Goal: Task Accomplishment & Management: Manage account settings

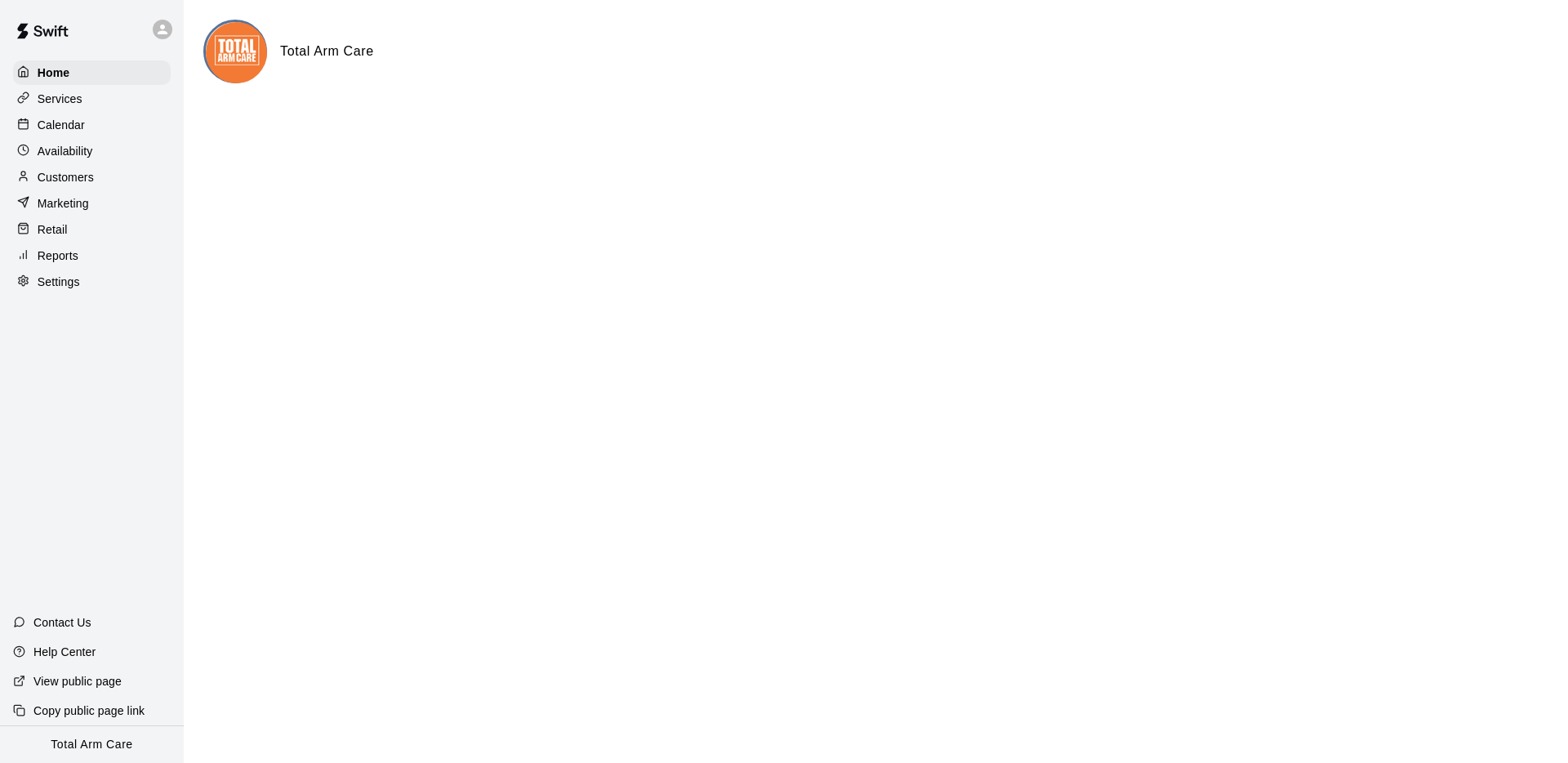
click at [35, 167] on div "Customers" at bounding box center [92, 176] width 158 height 24
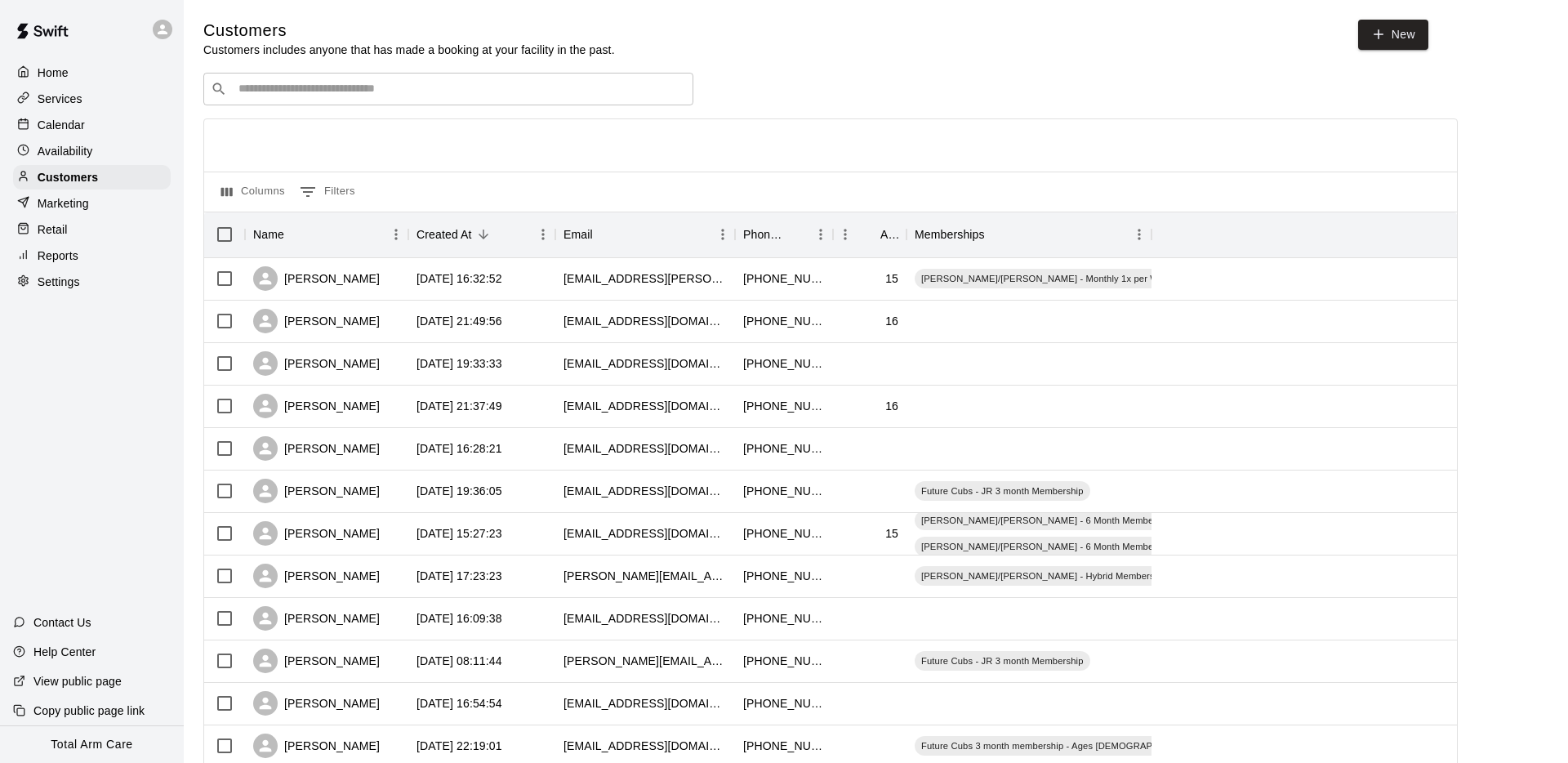
click at [311, 90] on input "Search customers by name or email" at bounding box center [459, 89] width 452 height 17
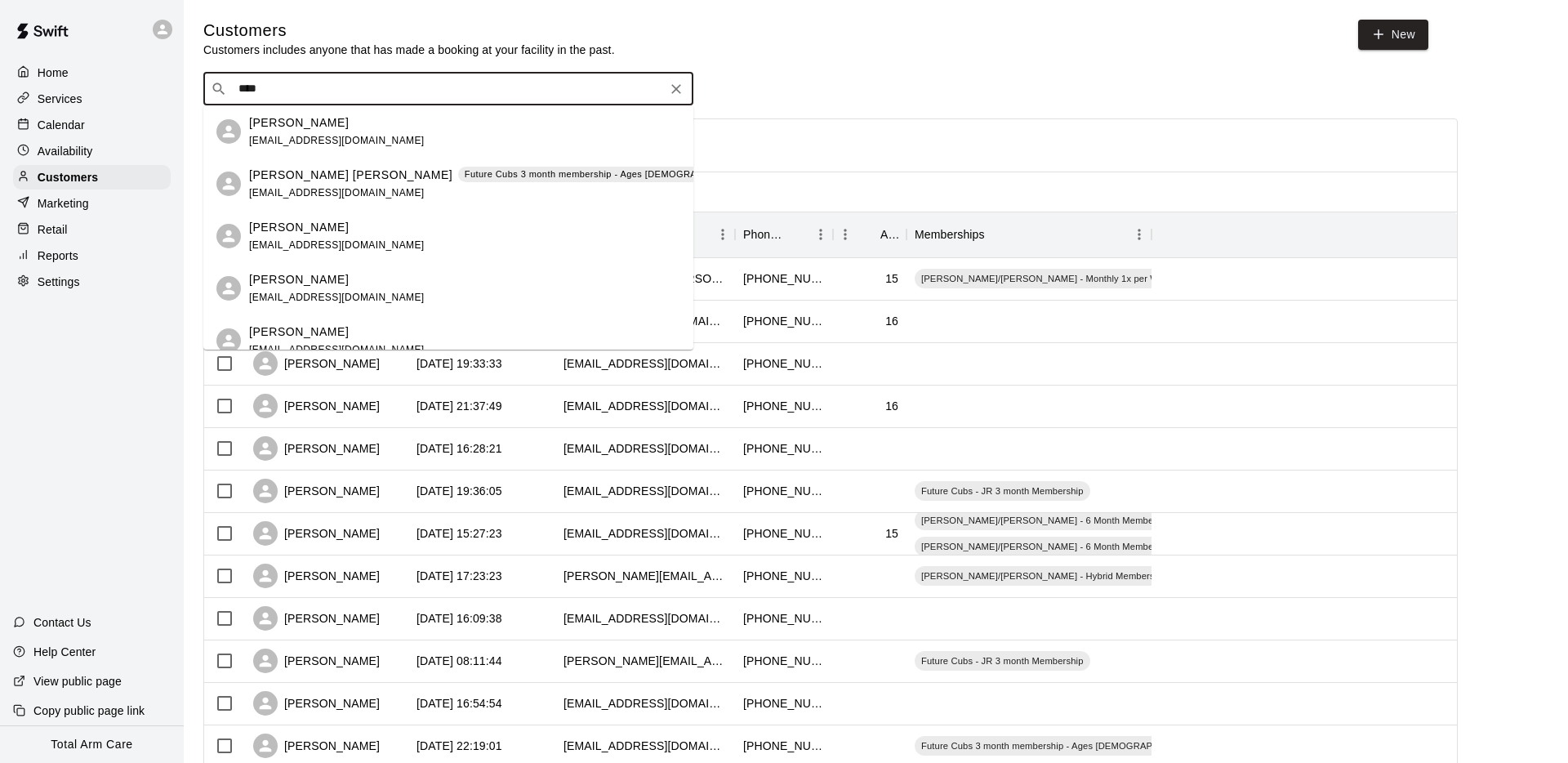
type input "****"
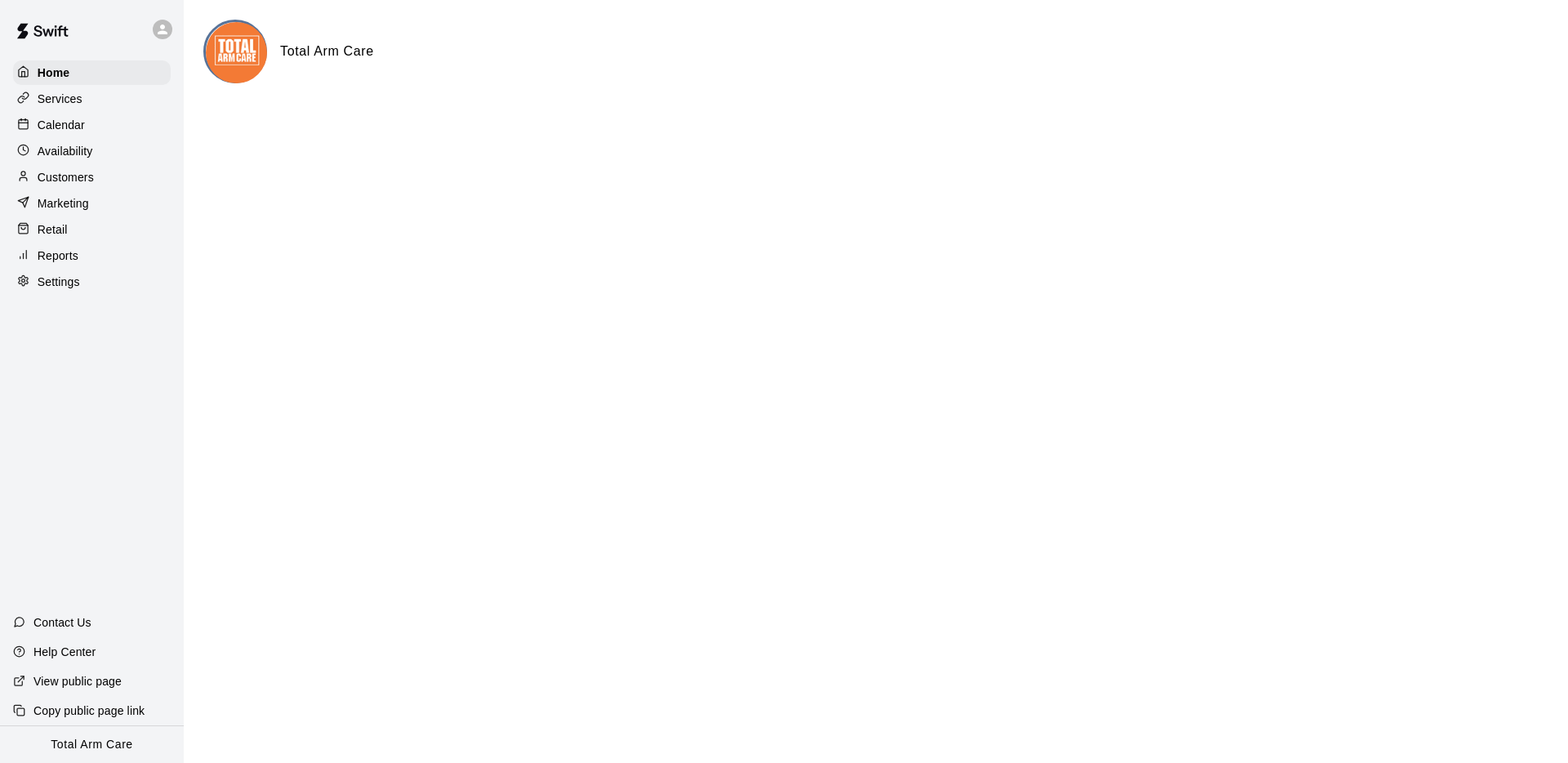
click at [84, 121] on p "Calendar" at bounding box center [61, 125] width 48 height 17
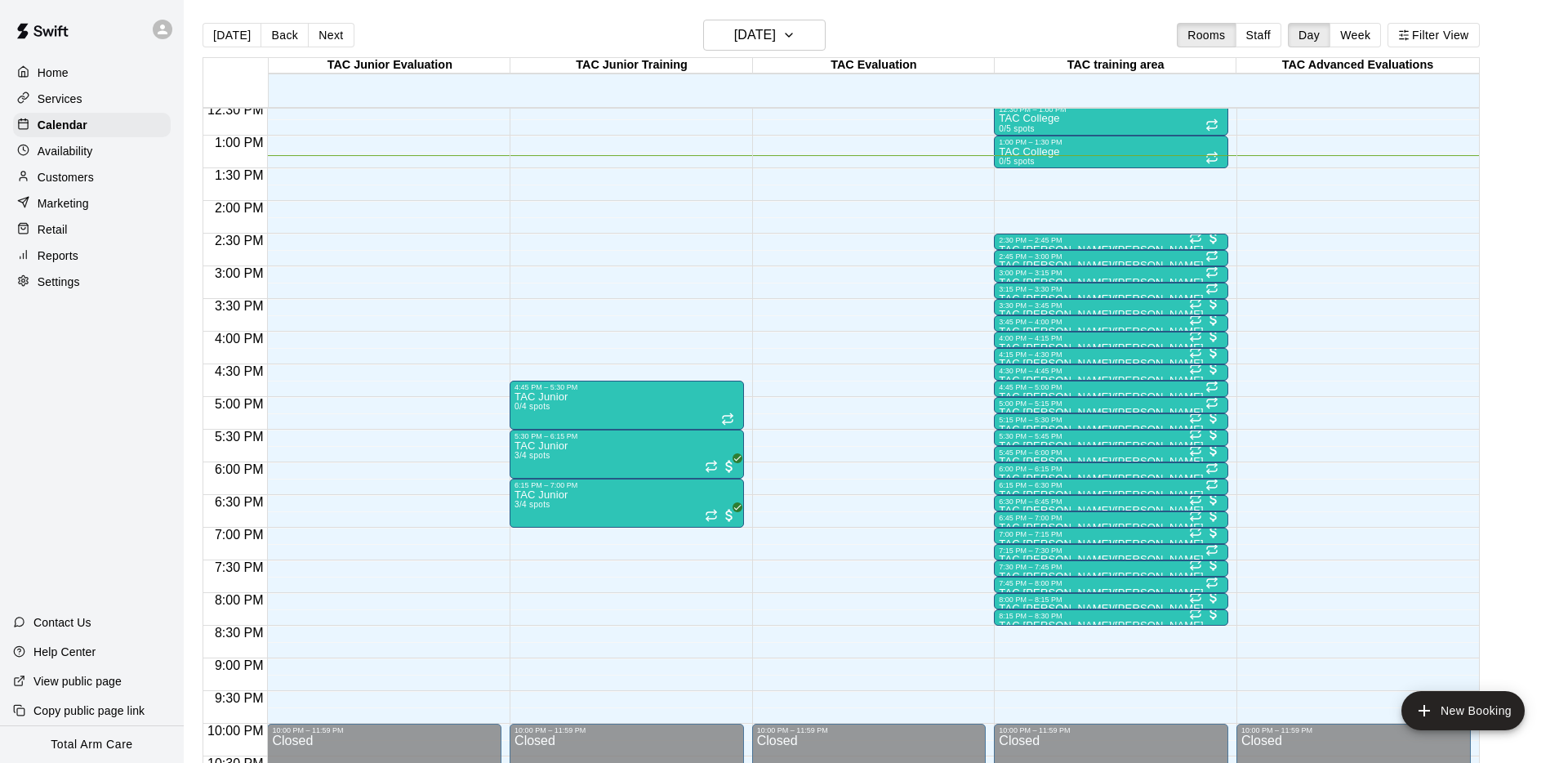
scroll to position [782, 0]
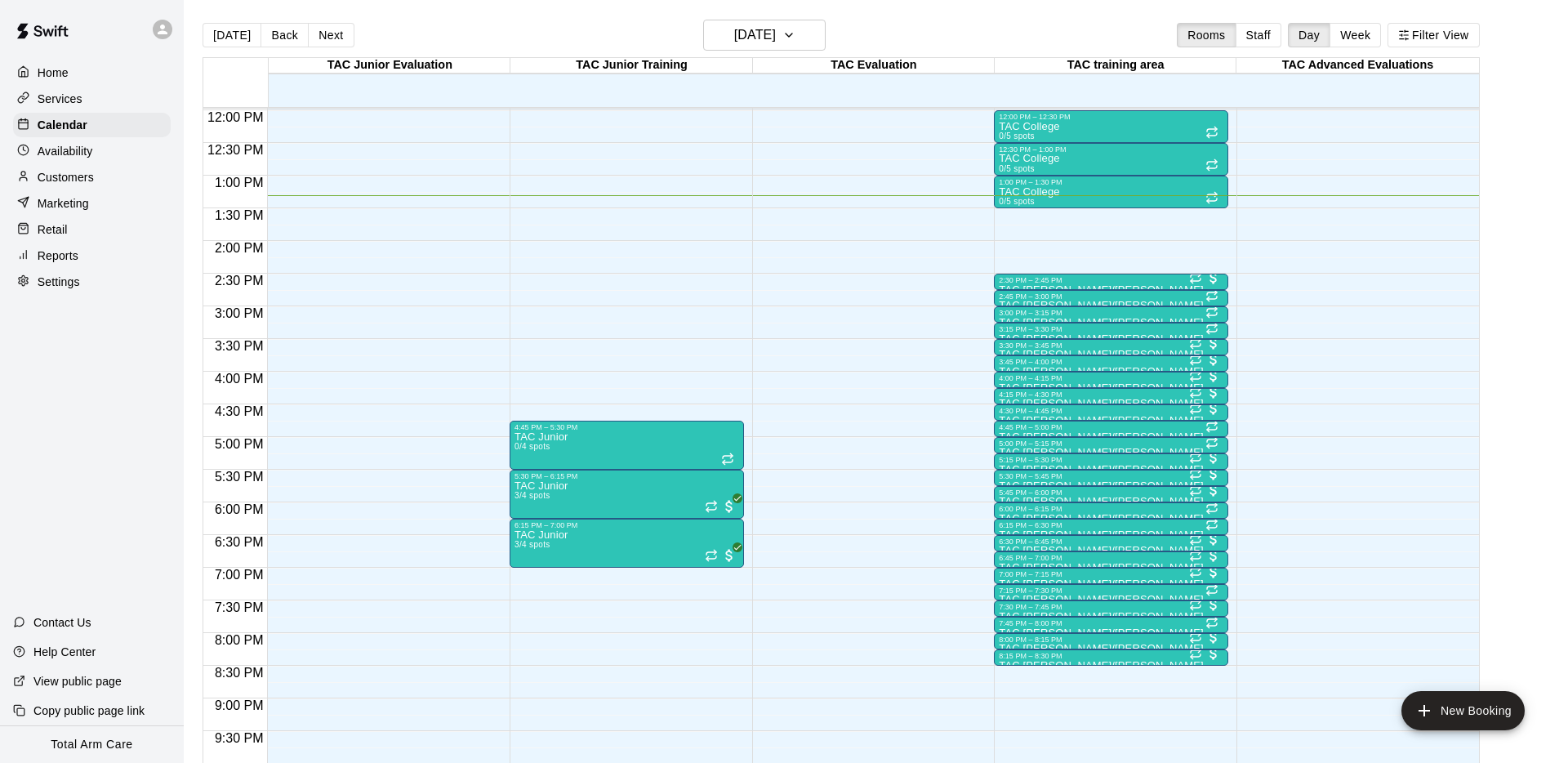
click at [160, 38] on div at bounding box center [162, 28] width 19 height 19
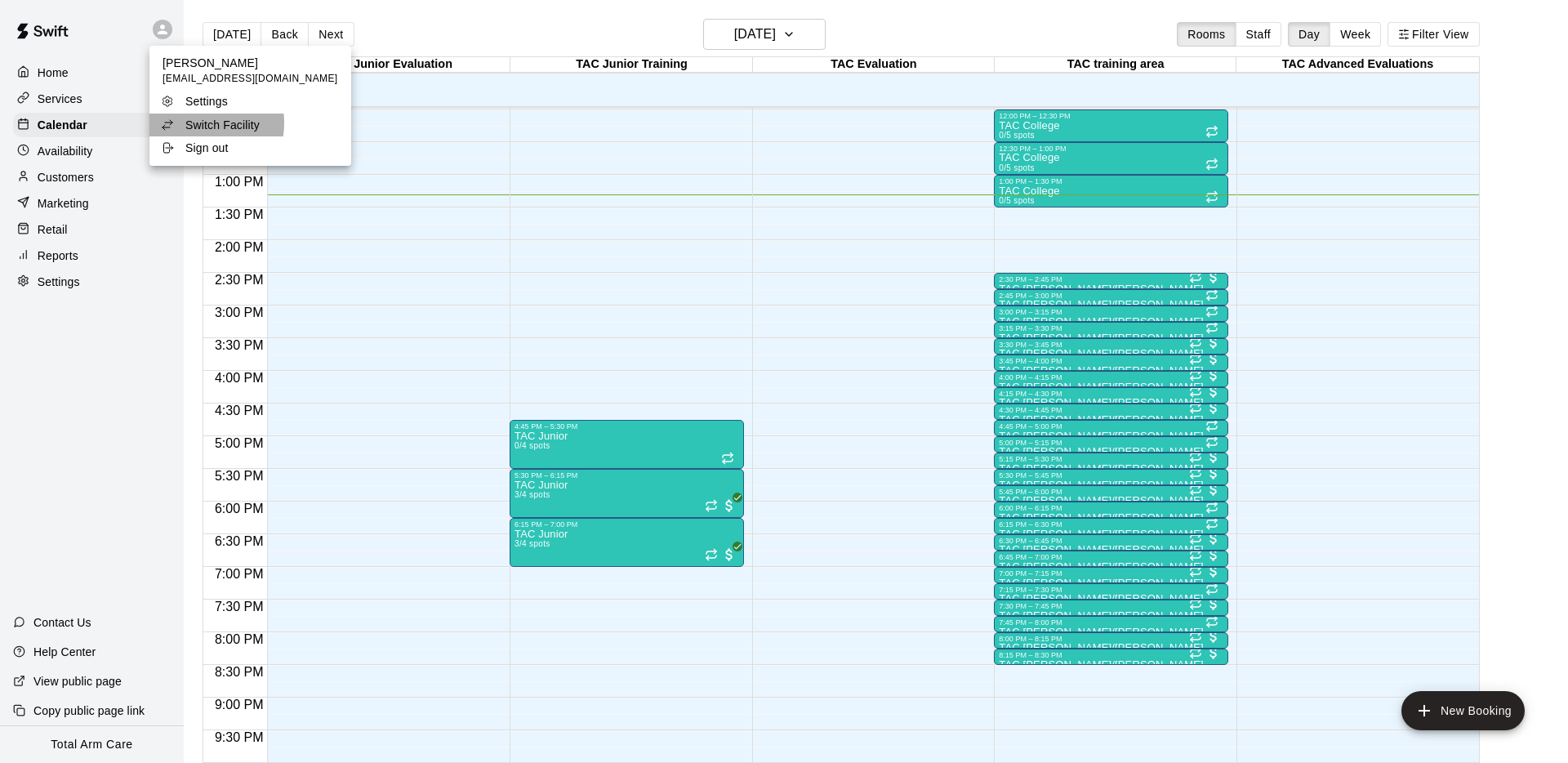
click at [196, 124] on p "Switch Facility" at bounding box center [222, 125] width 74 height 17
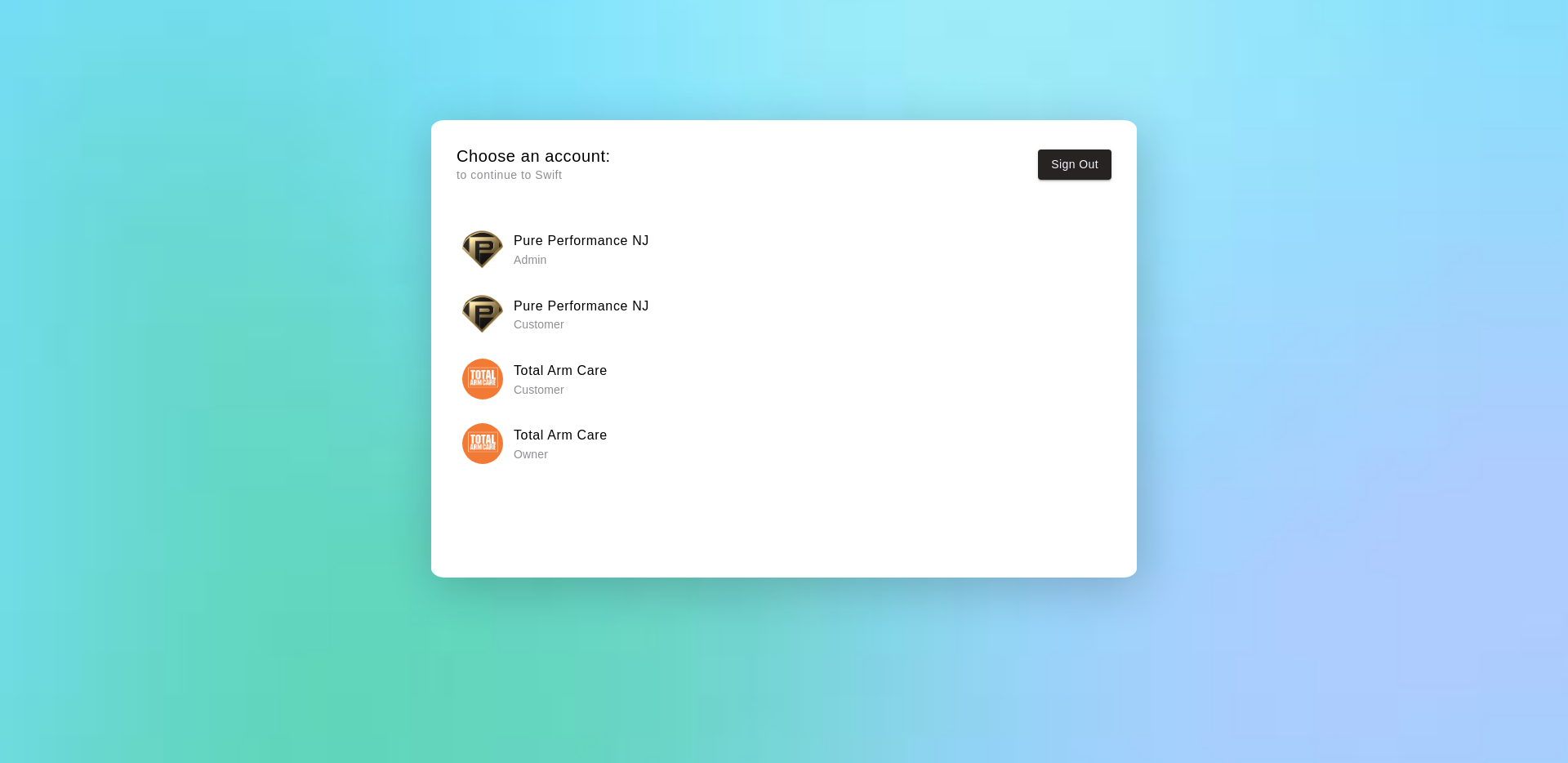
click at [463, 242] on img "button" at bounding box center [482, 249] width 41 height 41
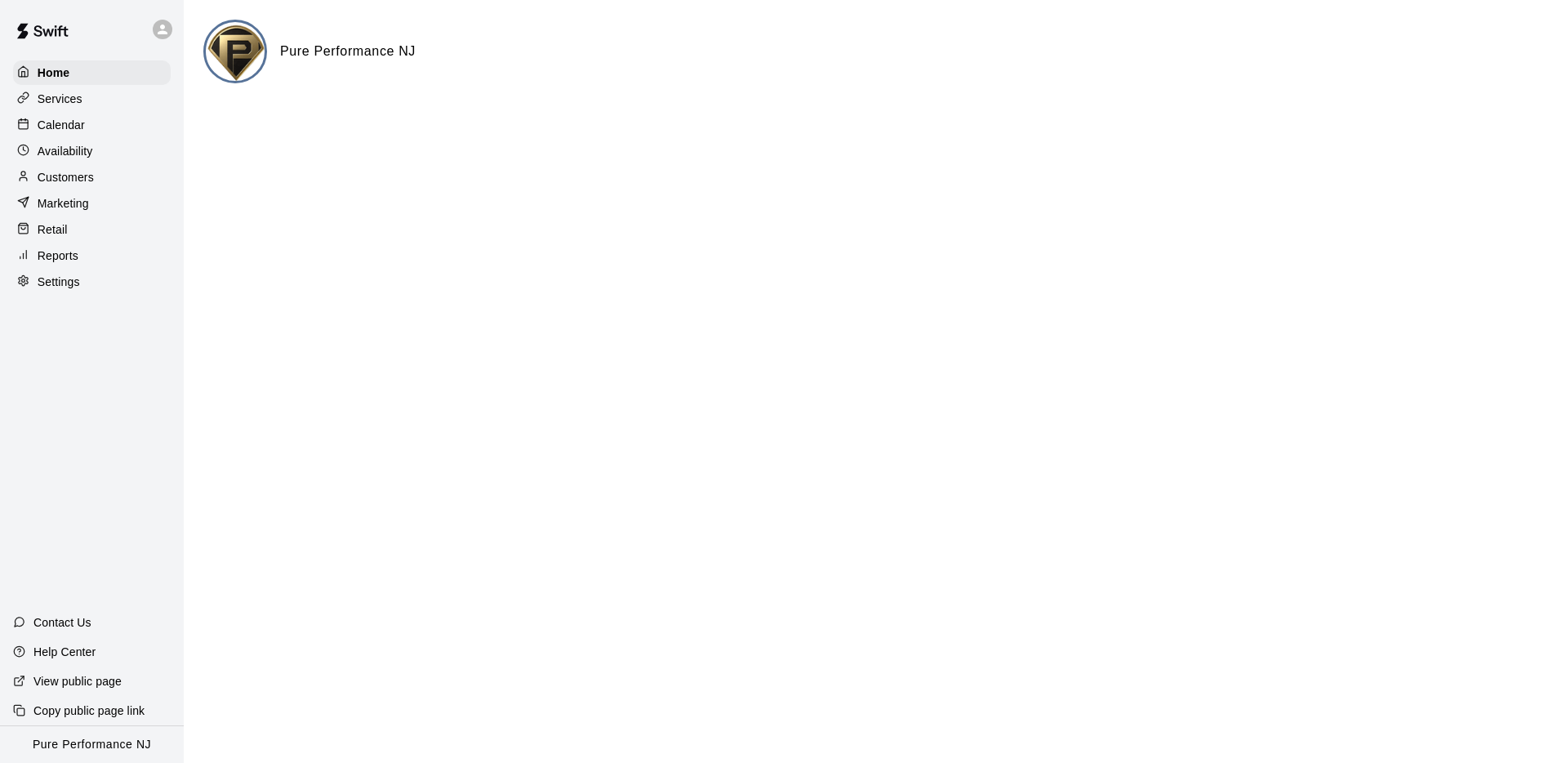
click at [48, 122] on p "Calendar" at bounding box center [61, 125] width 48 height 17
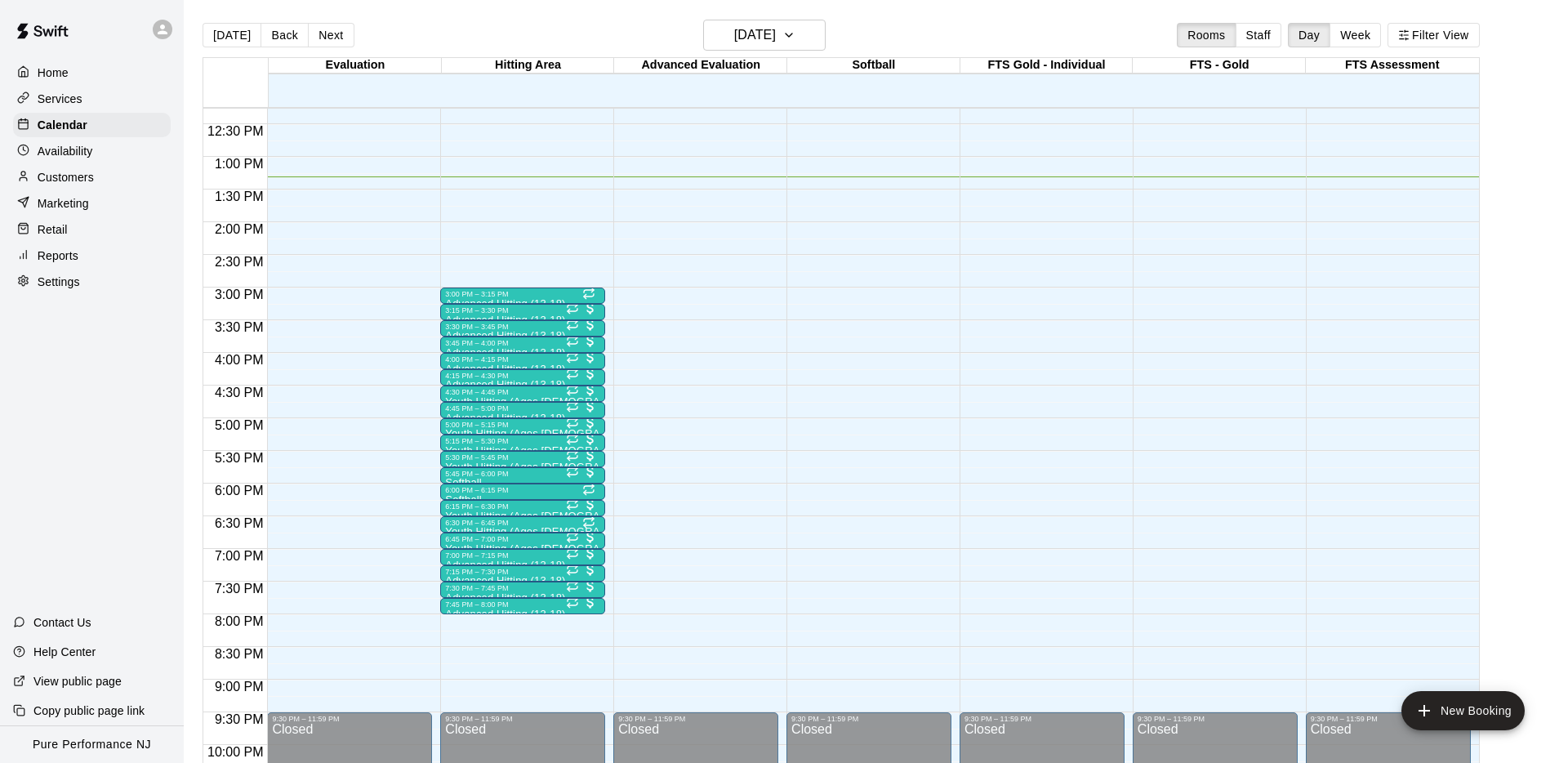
scroll to position [798, 0]
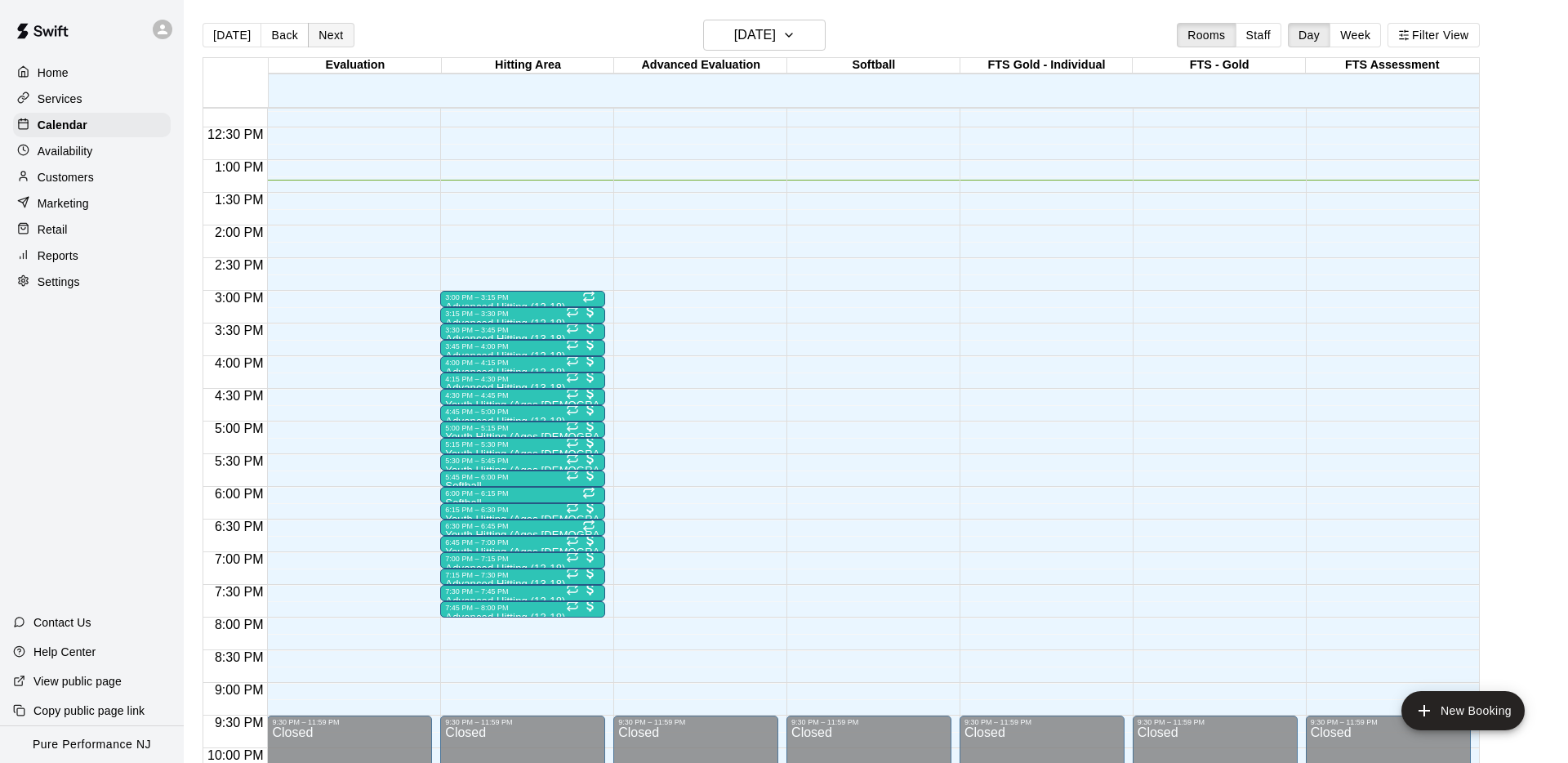
click at [323, 36] on button "Next" at bounding box center [330, 34] width 46 height 24
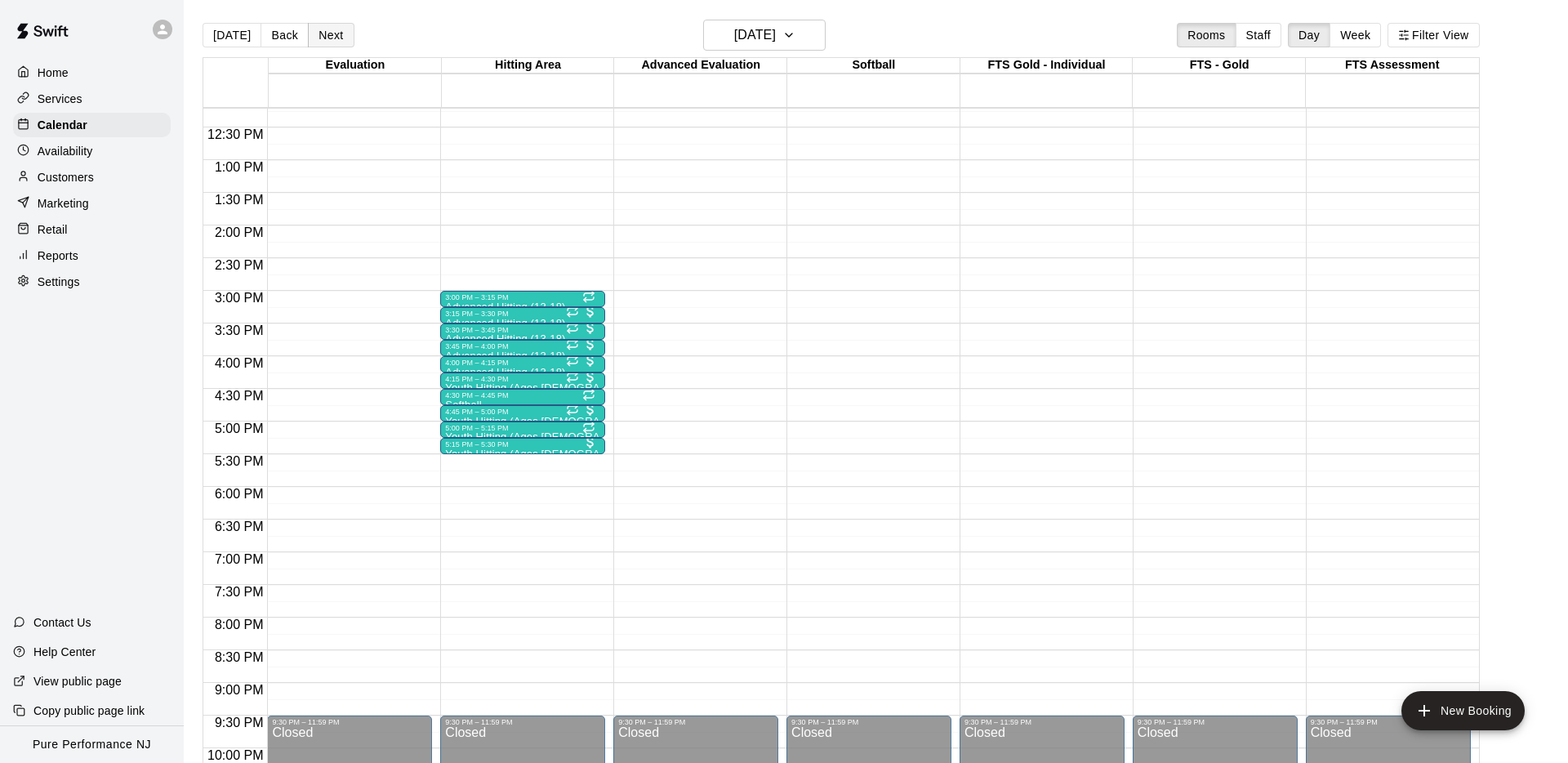
click at [323, 36] on button "Next" at bounding box center [330, 34] width 46 height 24
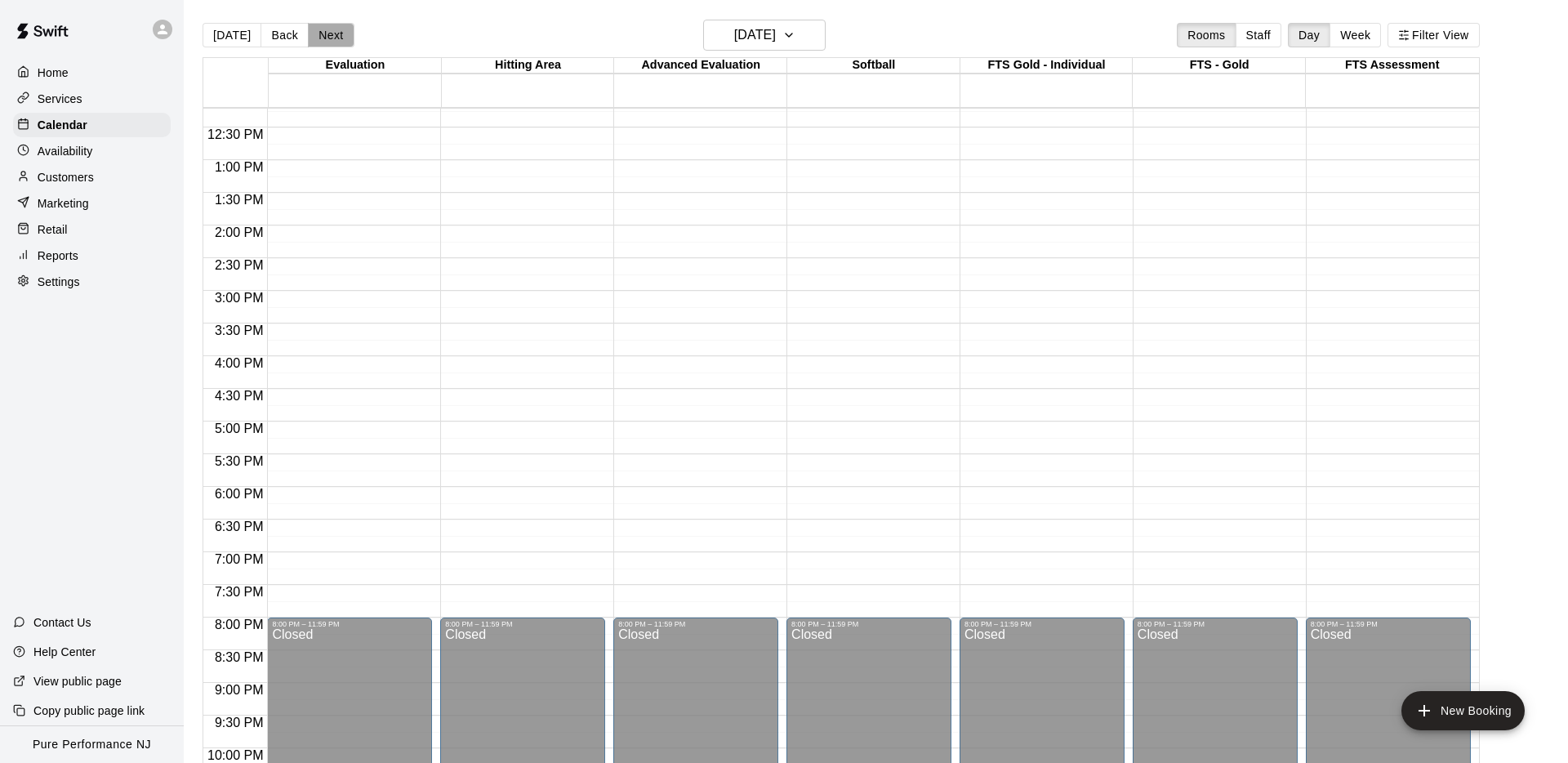
click at [323, 36] on button "Next" at bounding box center [330, 34] width 46 height 24
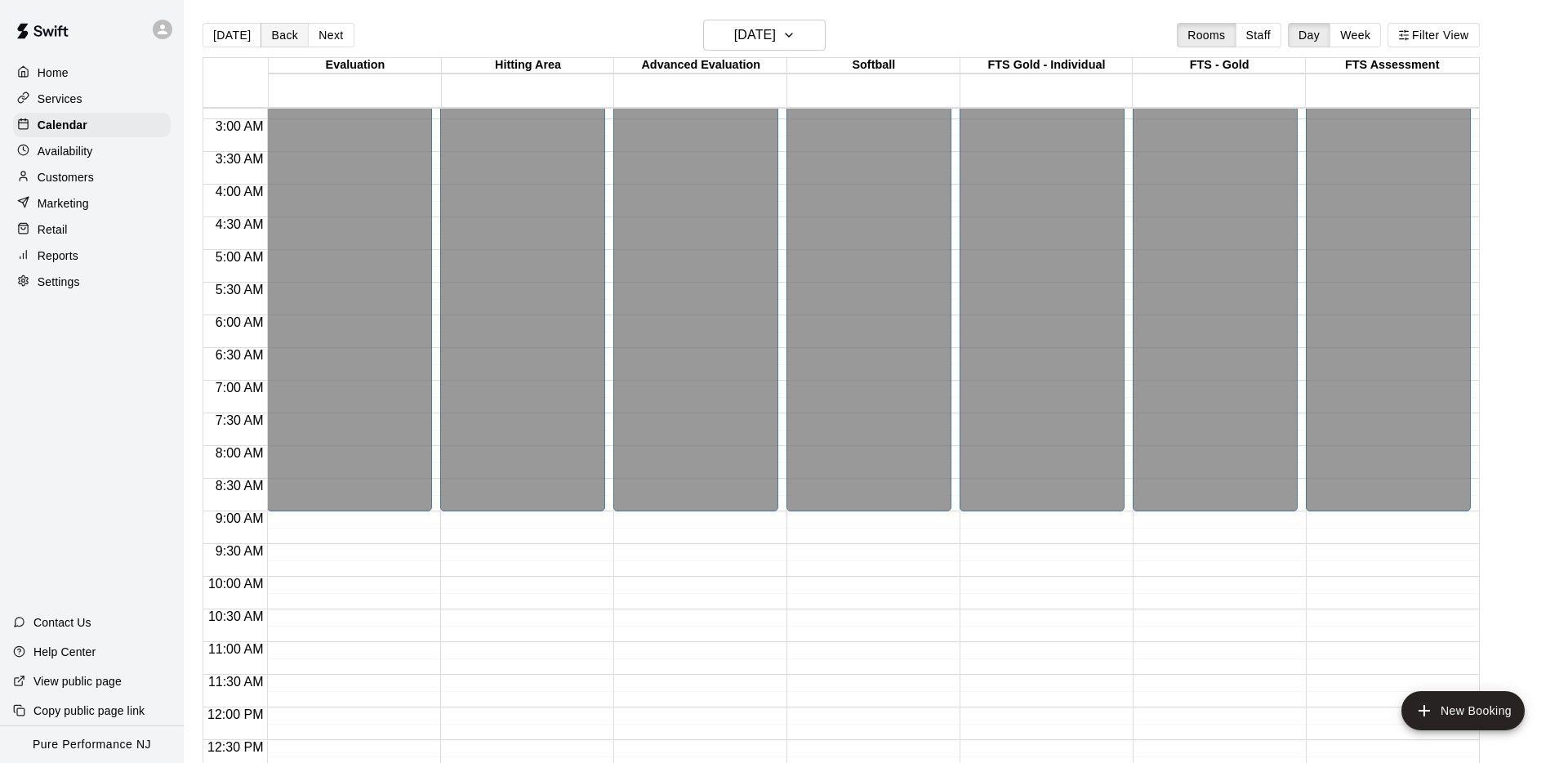
scroll to position [185, 0]
click at [221, 38] on button "Today" at bounding box center [232, 34] width 59 height 24
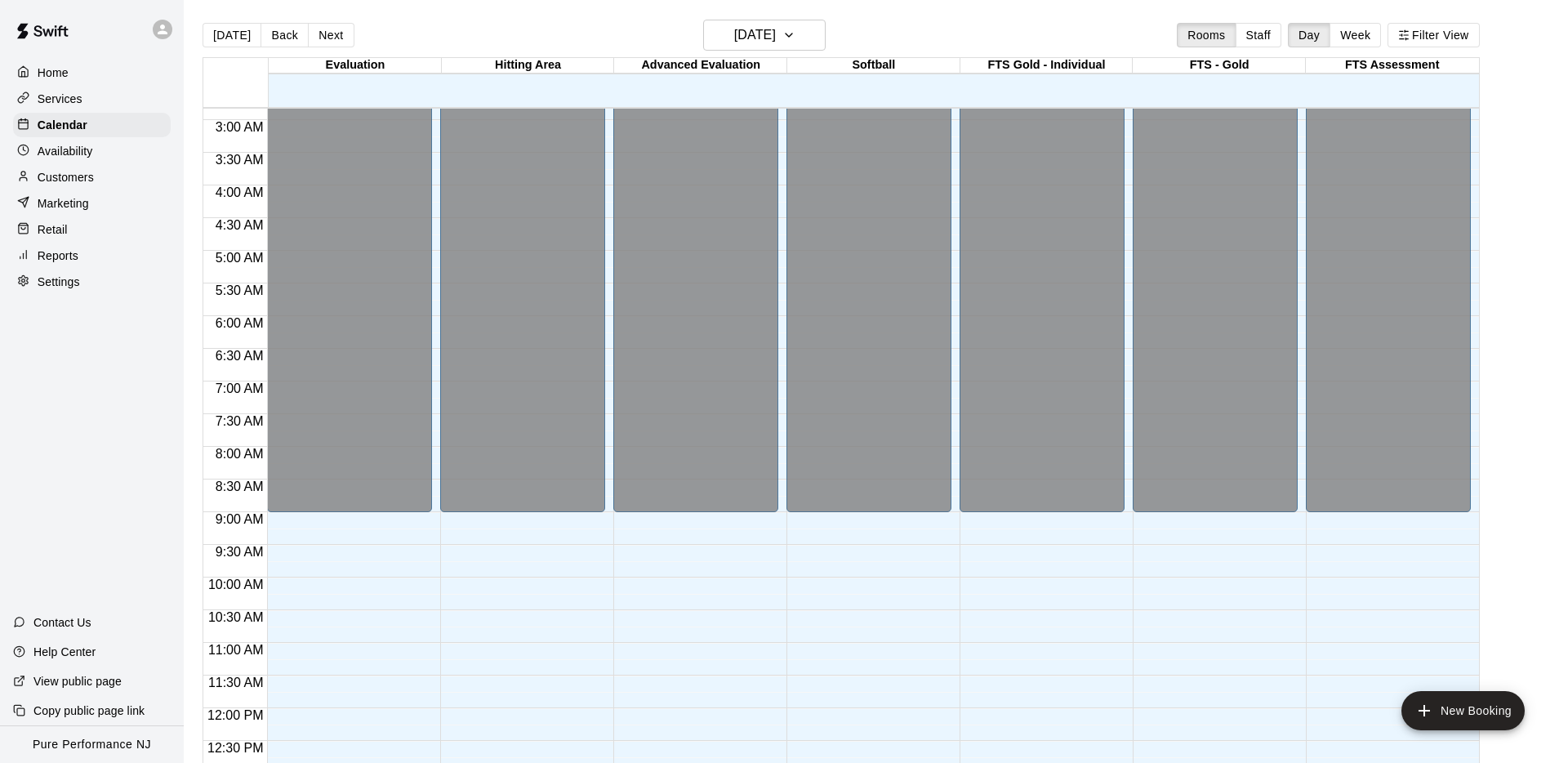
click at [134, 41] on div at bounding box center [92, 29] width 184 height 58
click at [552, 38] on div "Today Back Next Thursday Sep 11 Rooms Staff Day Week Filter View" at bounding box center [841, 38] width 1277 height 38
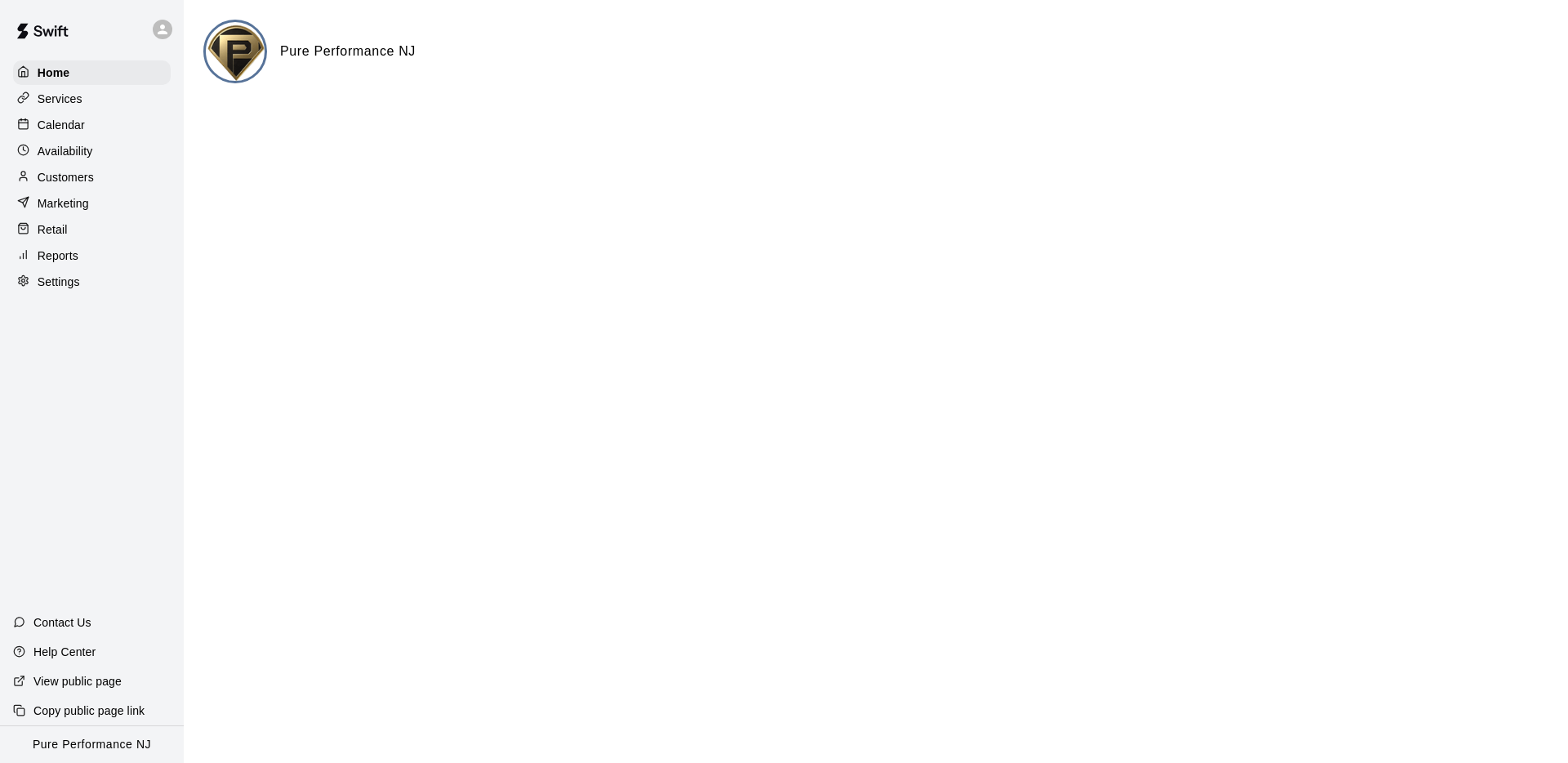
click at [160, 22] on icon at bounding box center [163, 29] width 15 height 15
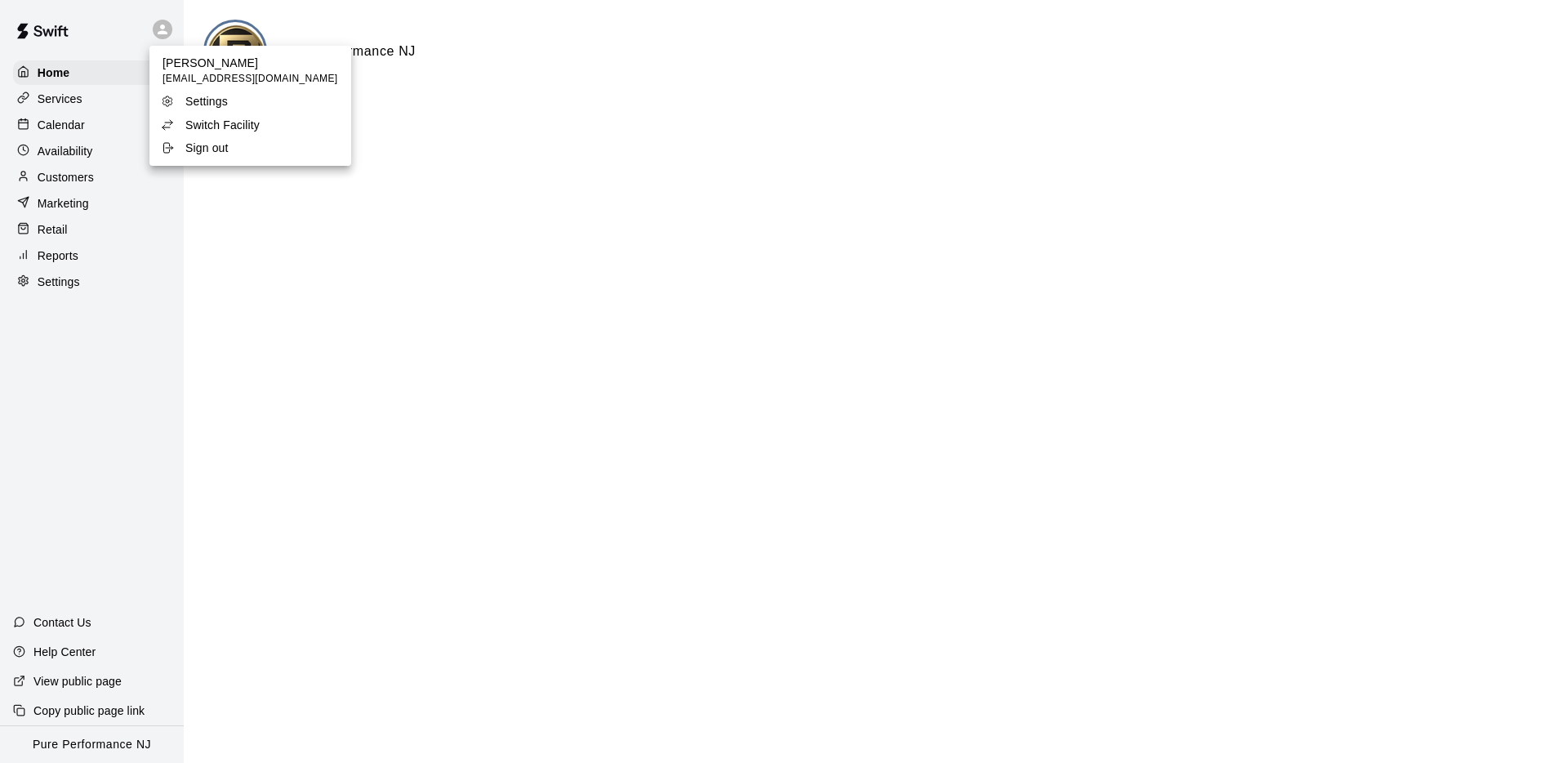
click at [191, 115] on li "Switch Facility" at bounding box center [250, 125] width 201 height 23
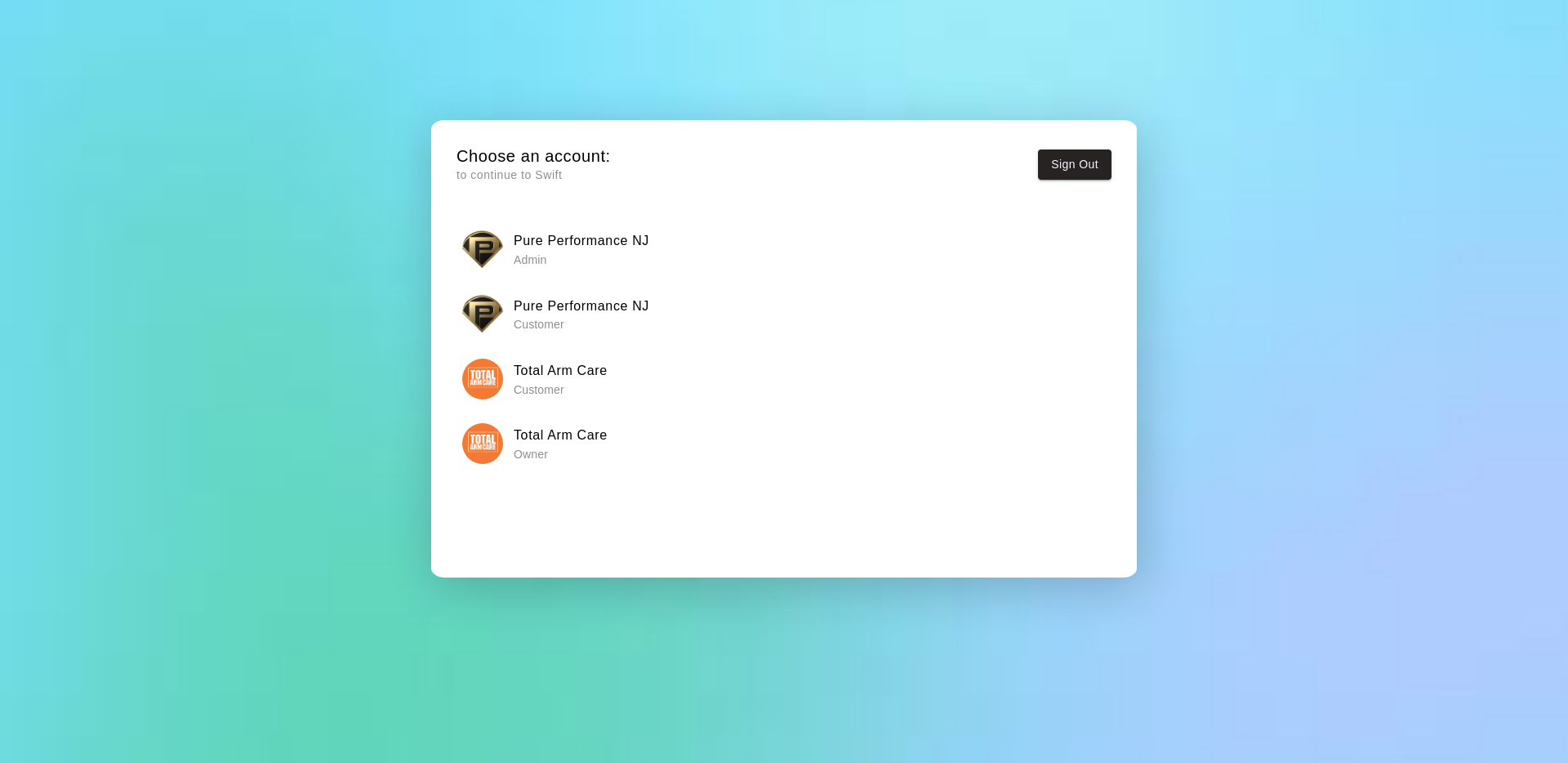
click at [478, 449] on img "button" at bounding box center [482, 443] width 41 height 41
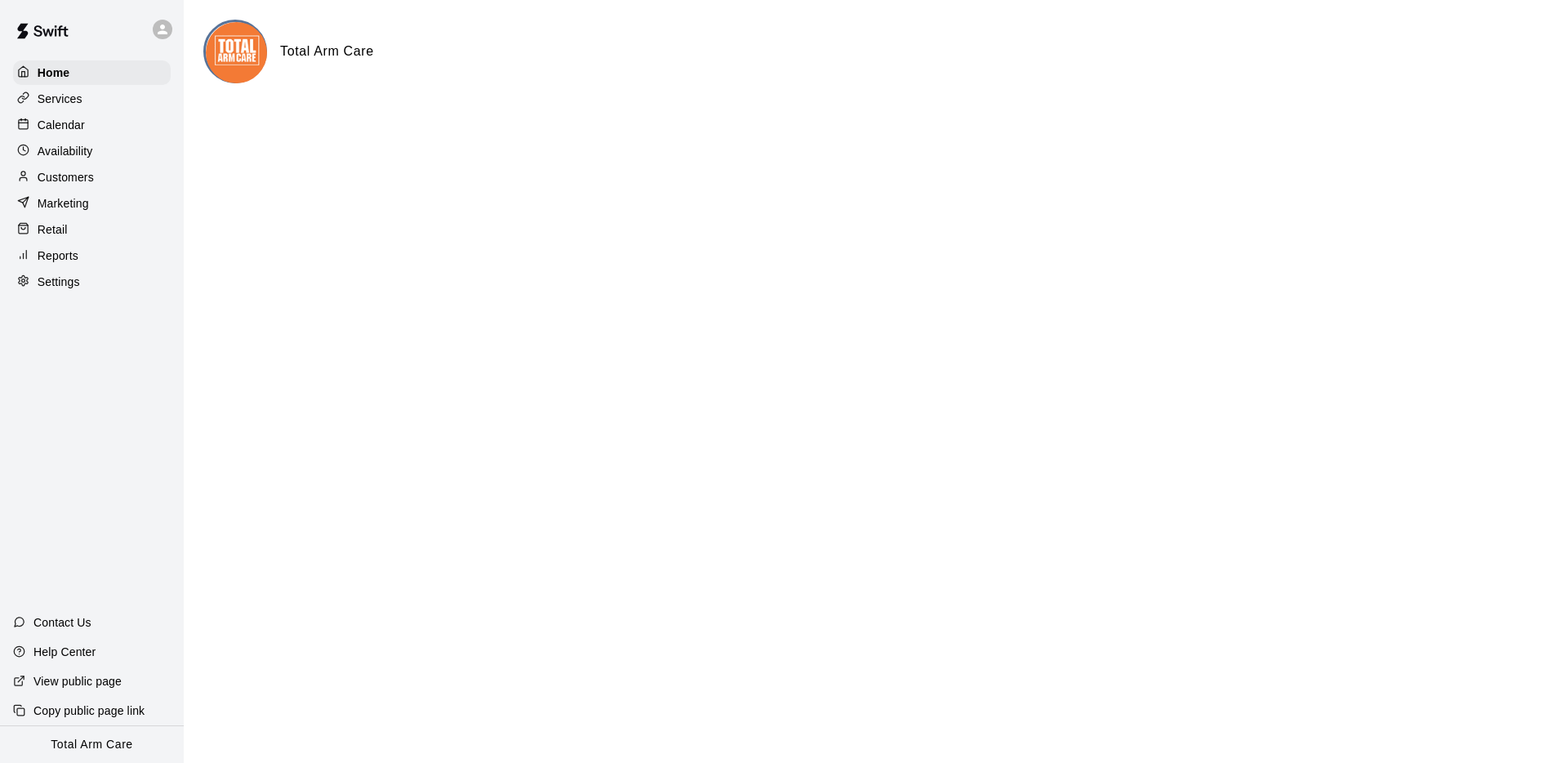
click at [25, 126] on icon at bounding box center [23, 124] width 13 height 13
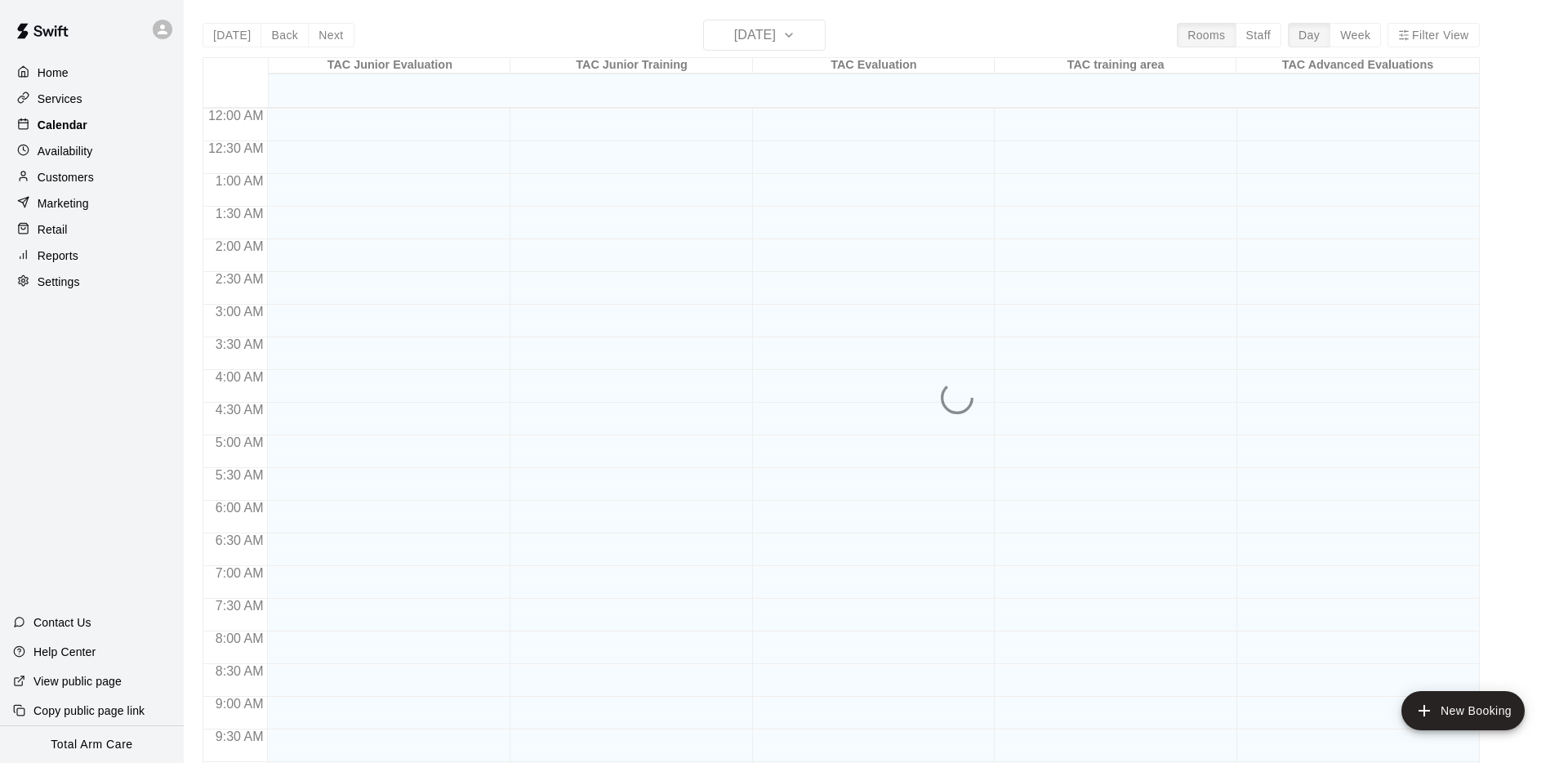
scroll to position [846, 0]
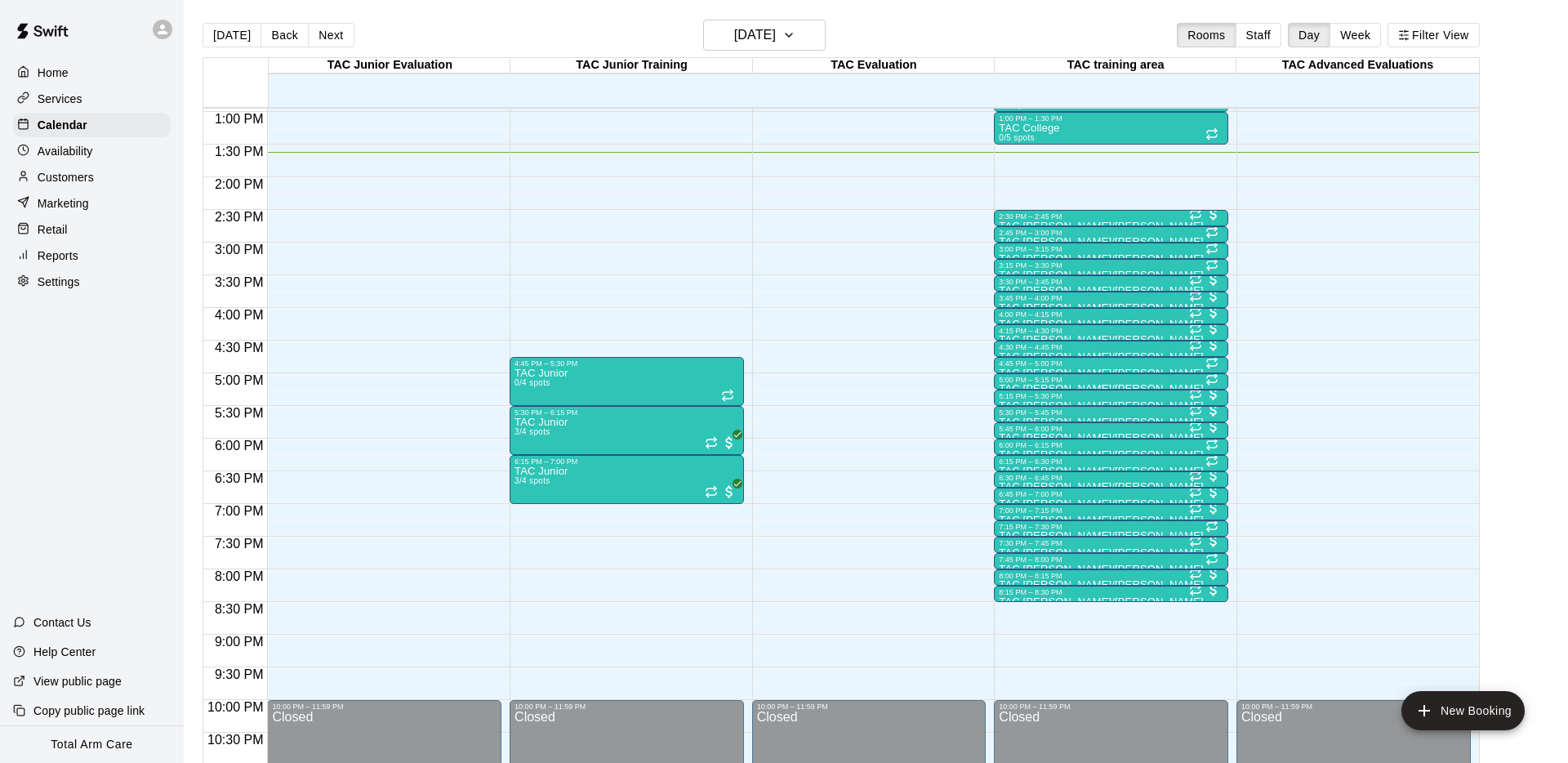
click at [43, 84] on div "Home Services Calendar Availability Customers Marketing Retail Reports Settings" at bounding box center [92, 176] width 184 height 237
click at [60, 96] on p "Services" at bounding box center [60, 99] width 45 height 17
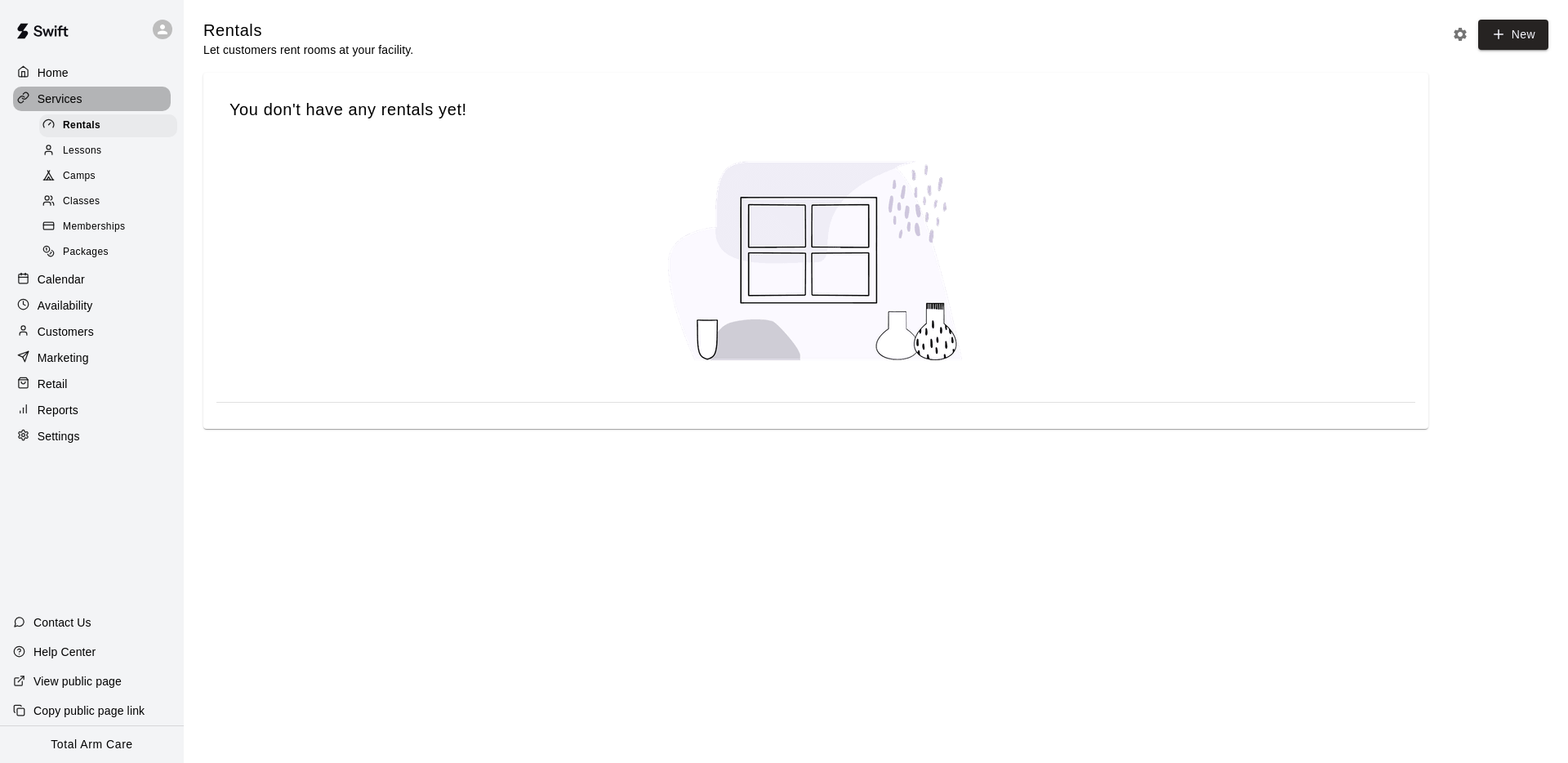
click at [60, 96] on p "Services" at bounding box center [60, 99] width 45 height 17
click at [31, 286] on div "Calendar" at bounding box center [92, 278] width 158 height 24
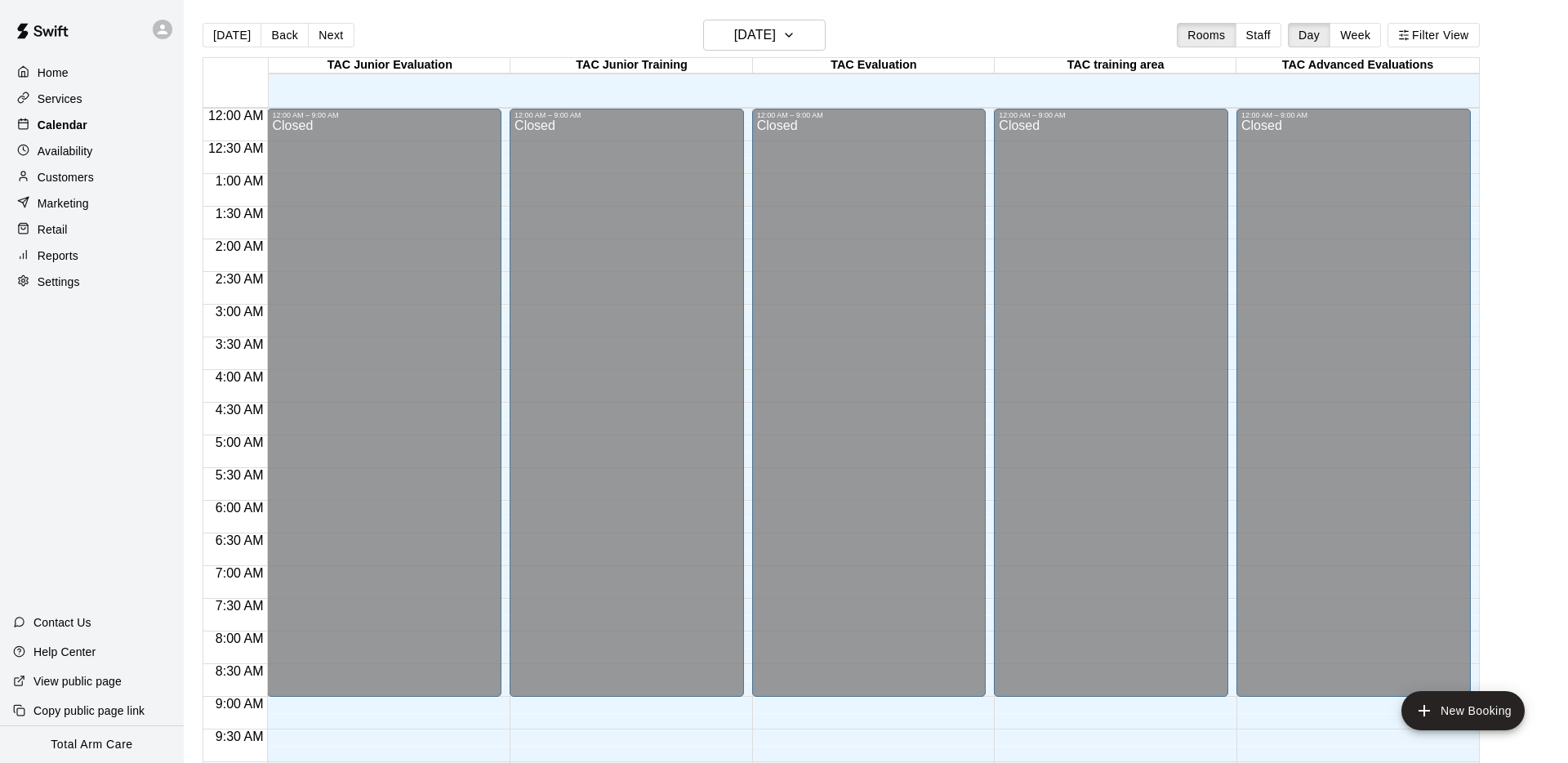
scroll to position [846, 0]
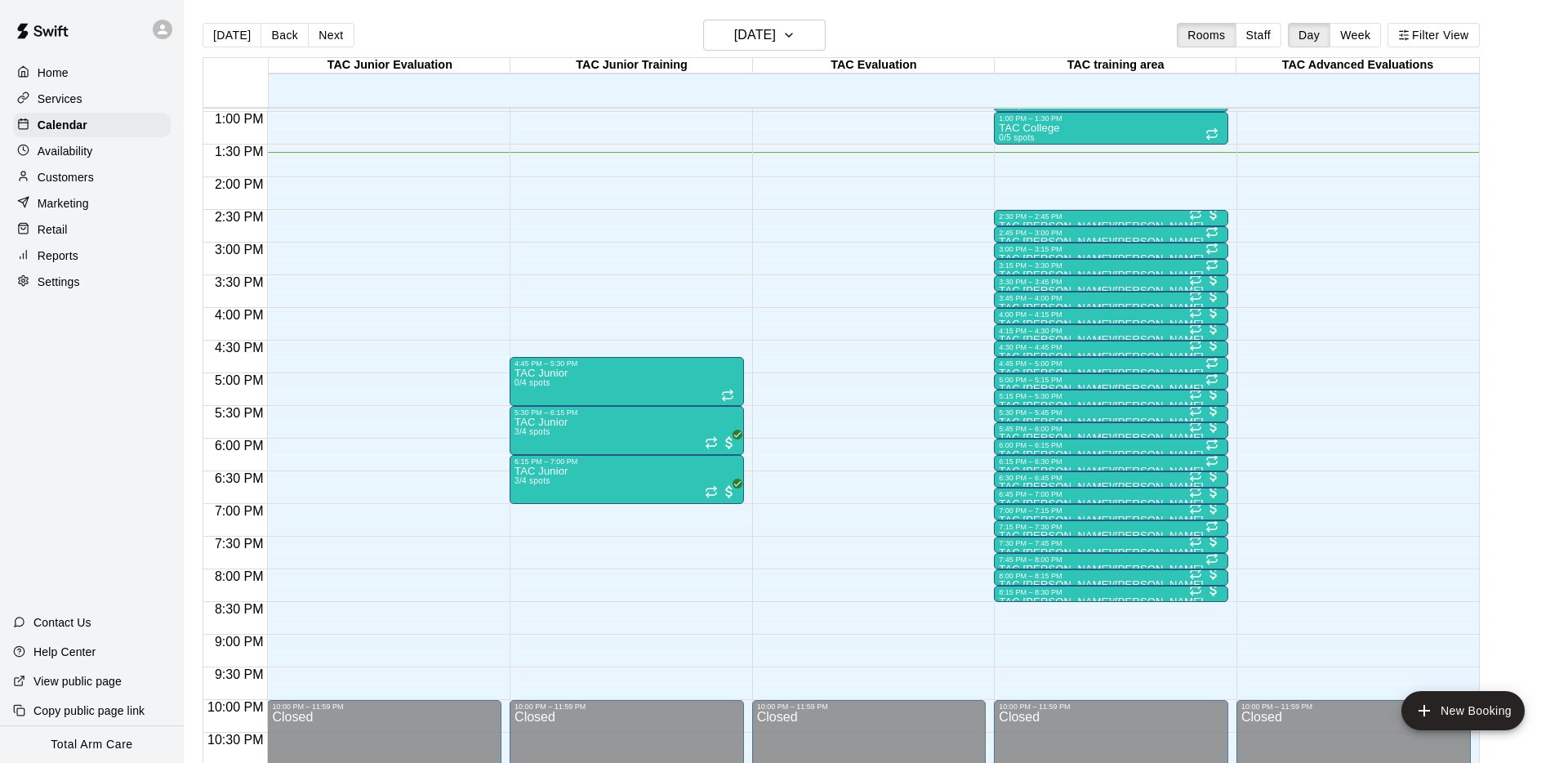
click at [115, 447] on div "Home Services Calendar Availability Customers Marketing Retail Reports Settings…" at bounding box center [92, 381] width 184 height 763
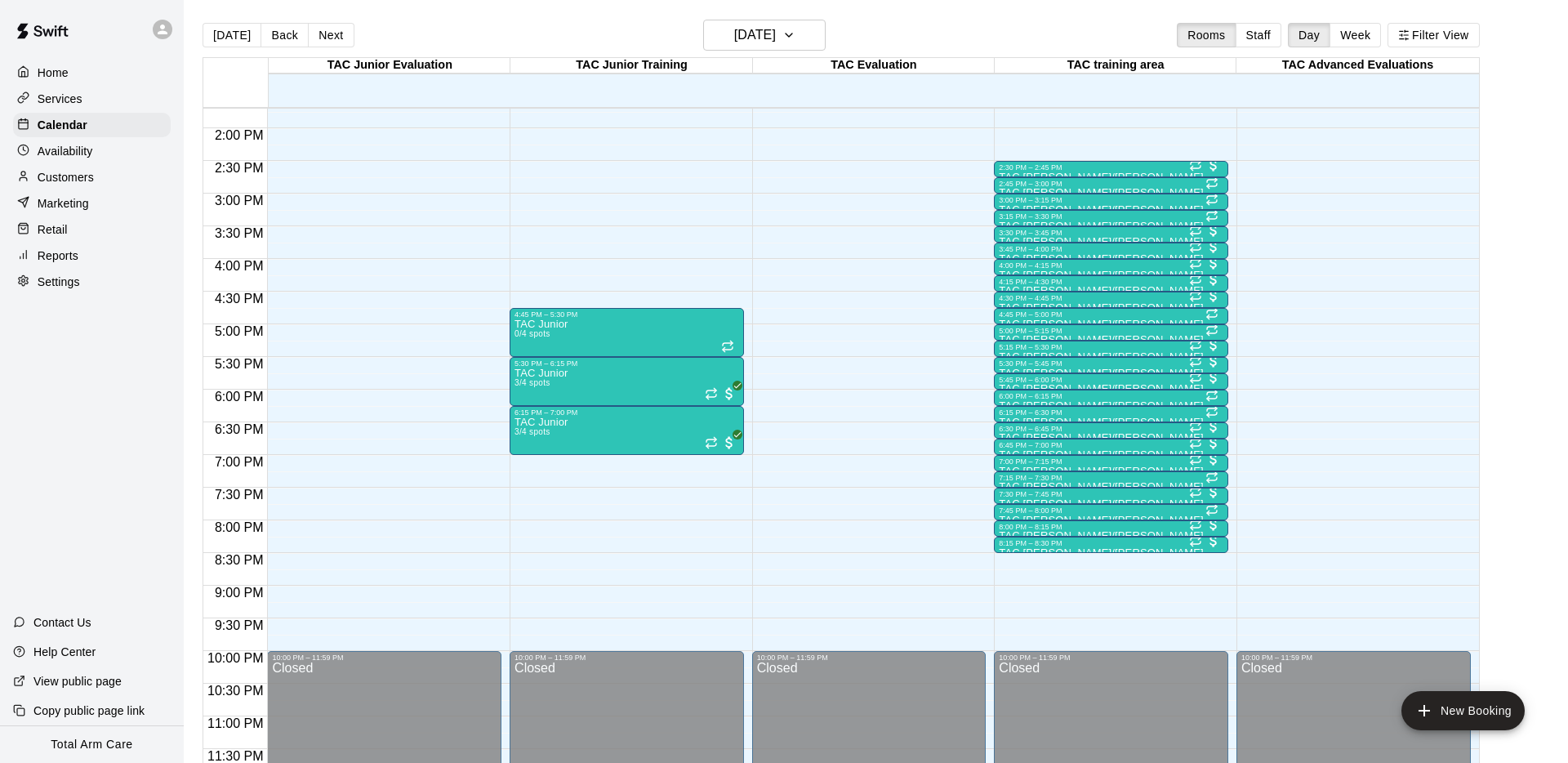
scroll to position [3, 0]
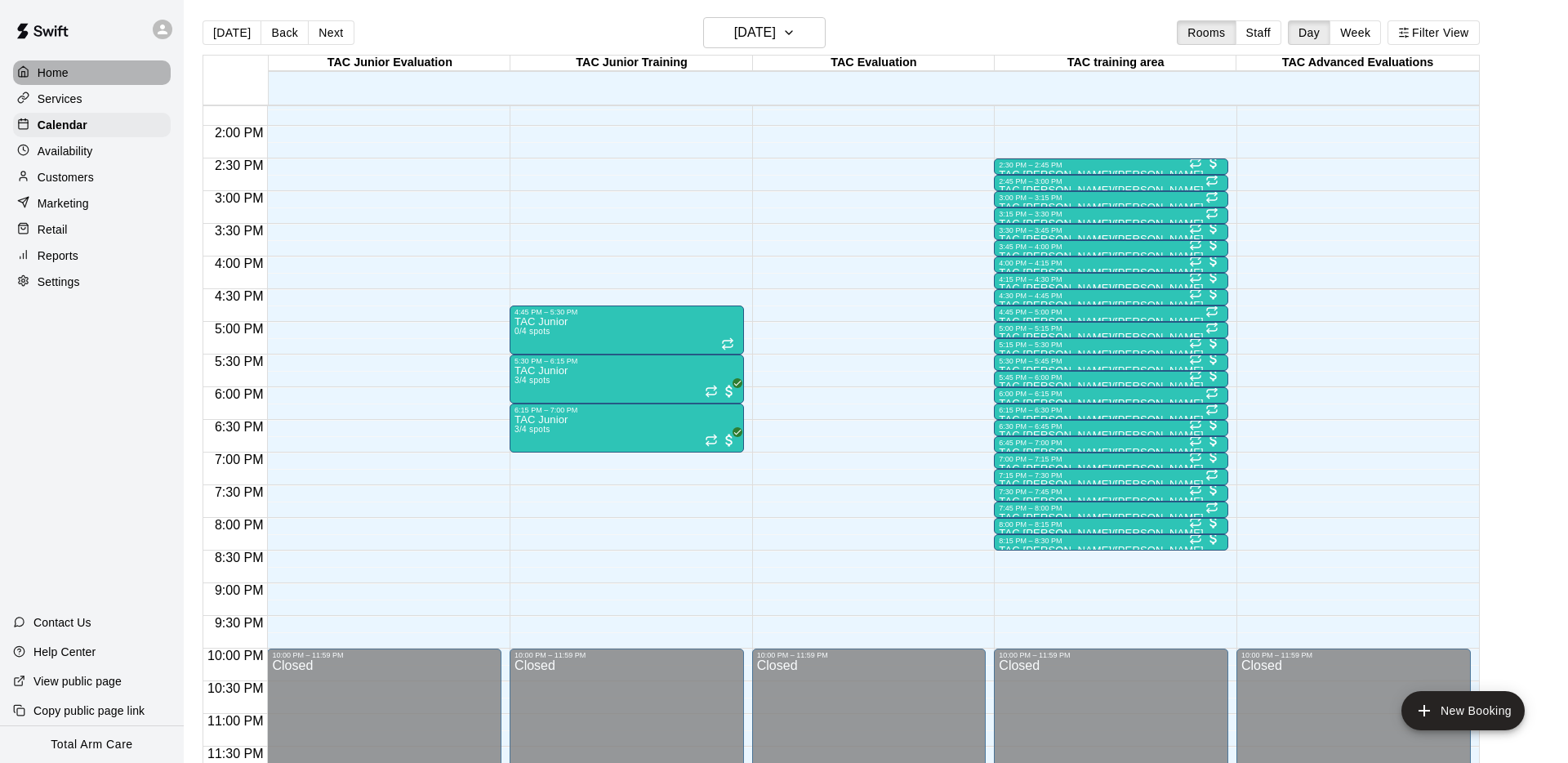
click at [70, 77] on div "Home" at bounding box center [92, 72] width 158 height 24
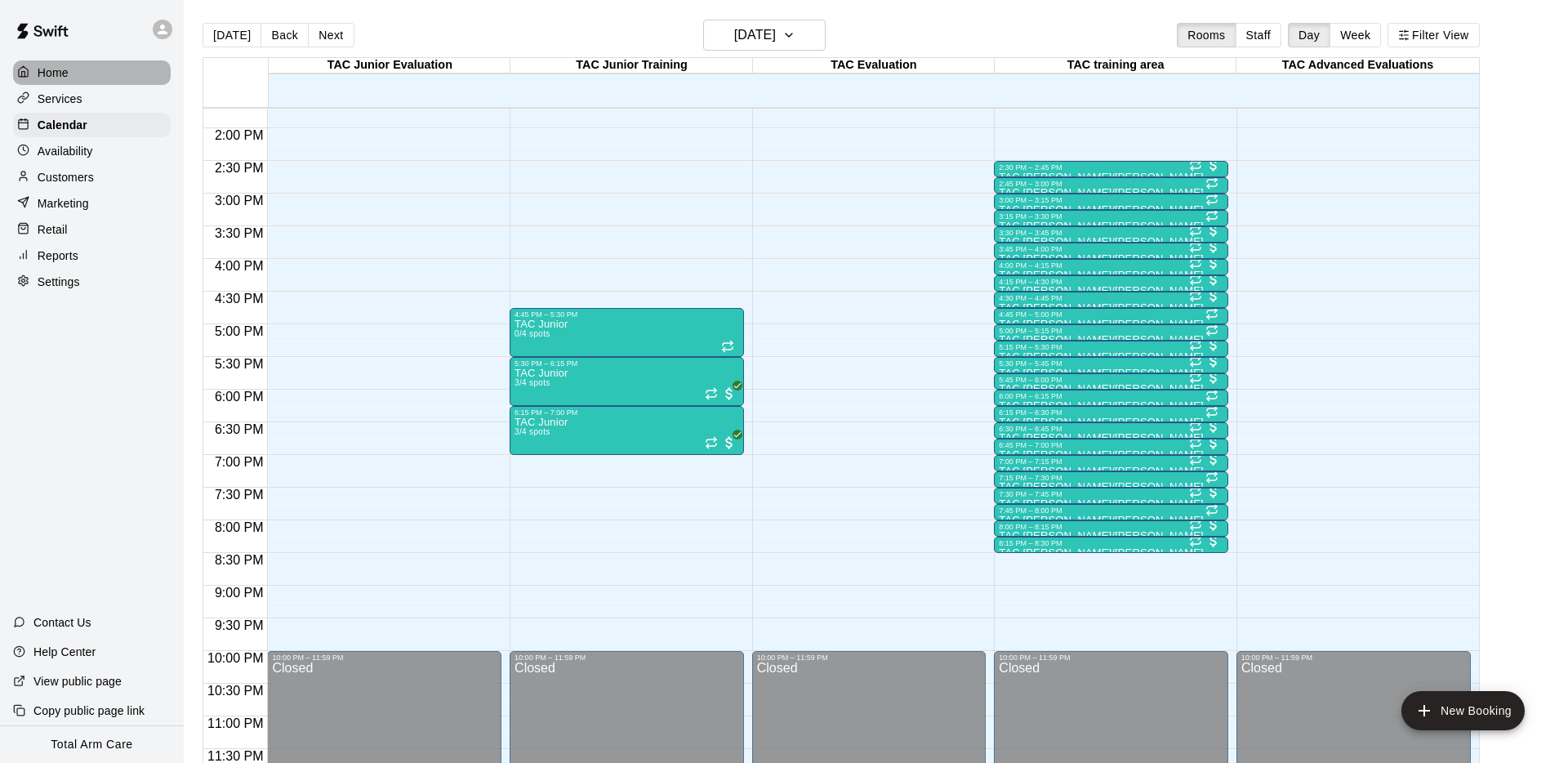
click at [70, 77] on div "Home" at bounding box center [92, 72] width 158 height 24
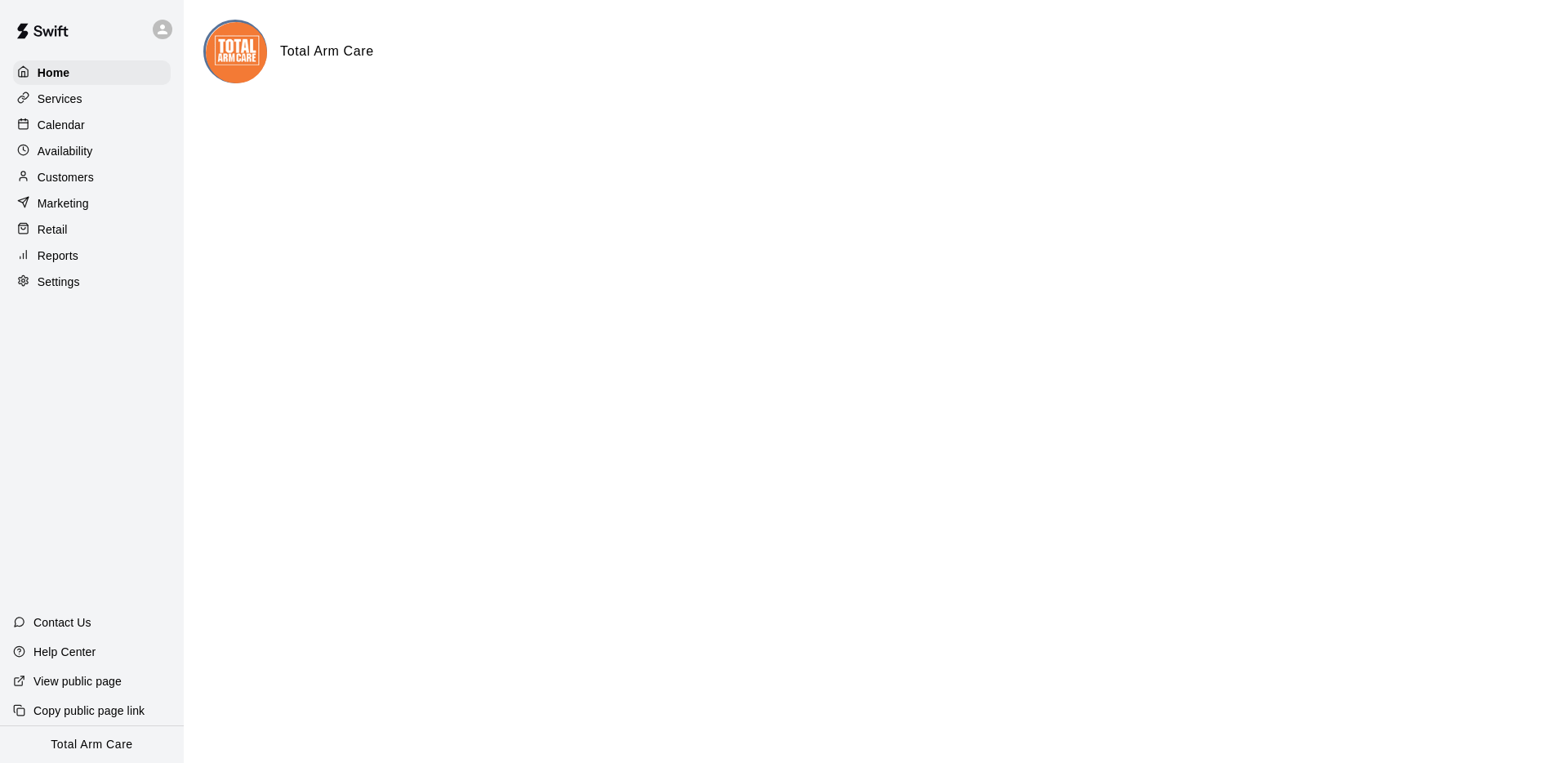
click at [55, 476] on div "Home Services Calendar Availability Customers Marketing Retail Reports Settings…" at bounding box center [92, 381] width 184 height 763
click at [42, 129] on p "Calendar" at bounding box center [61, 125] width 48 height 17
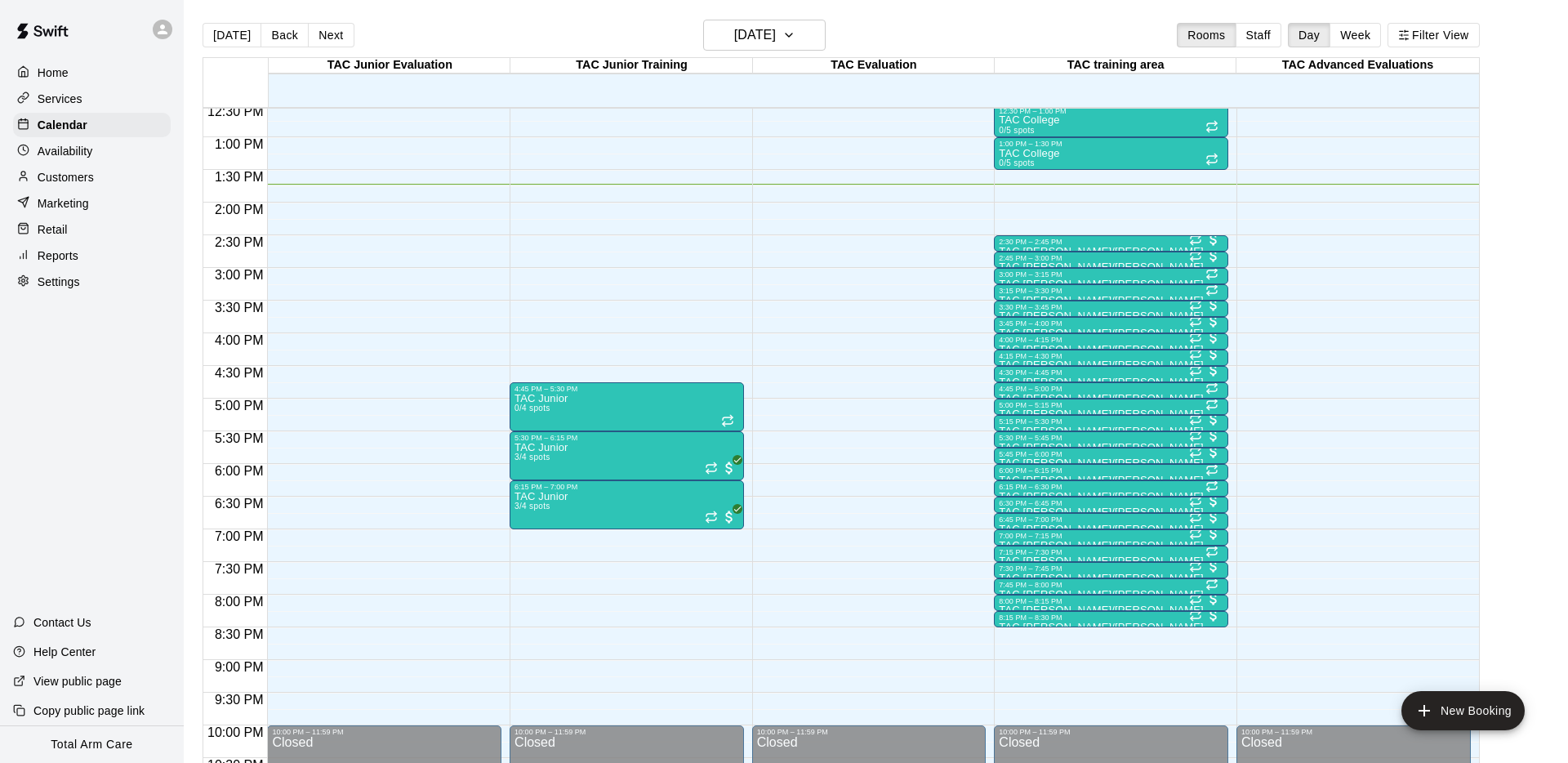
scroll to position [818, 0]
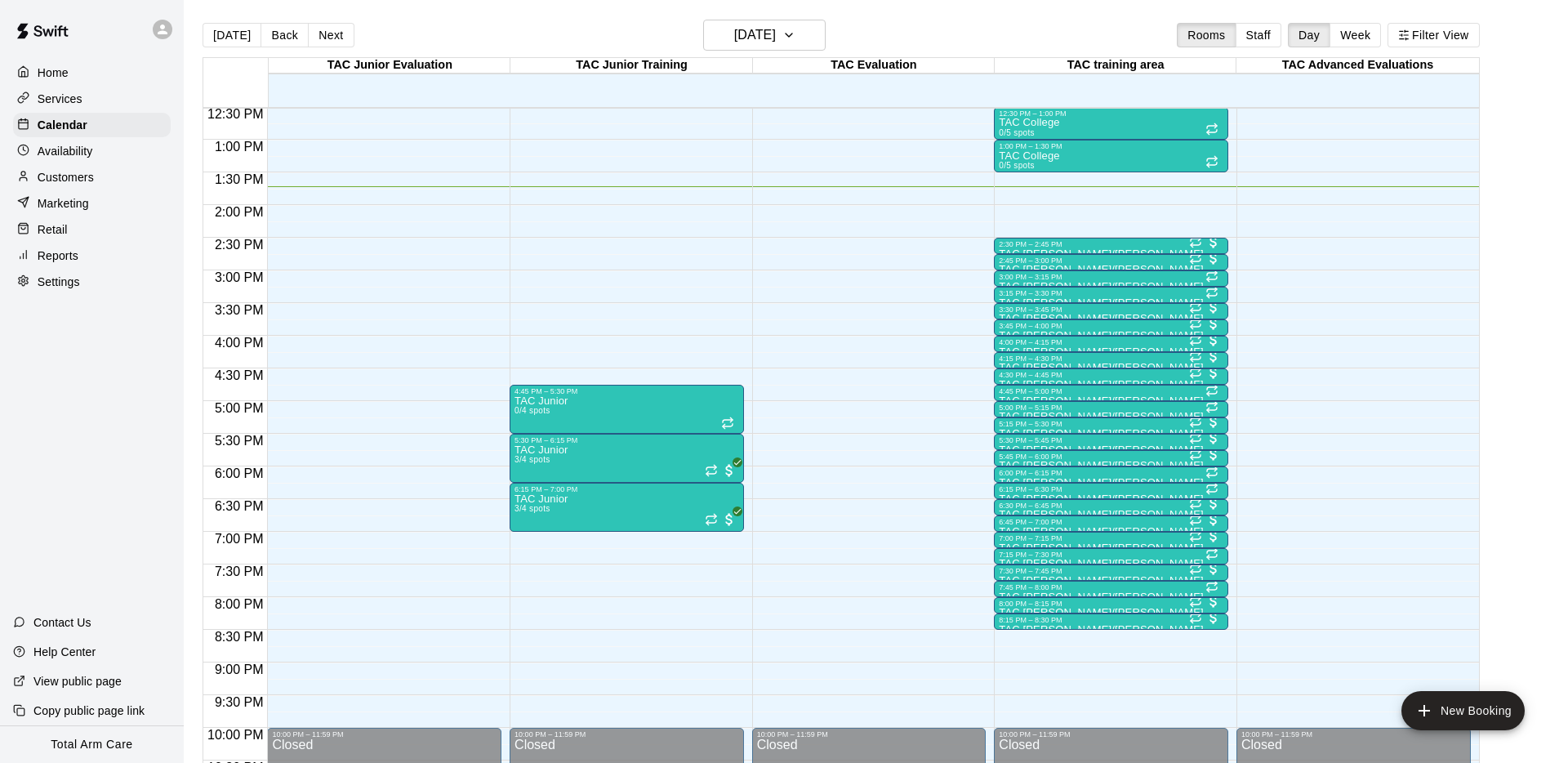
click at [558, 225] on div "12:00 AM – 9:00 AM Closed 4:45 PM – 5:30 PM TAC Junior 0/4 spots 5:30 PM – 6:15…" at bounding box center [627, 74] width 234 height 1568
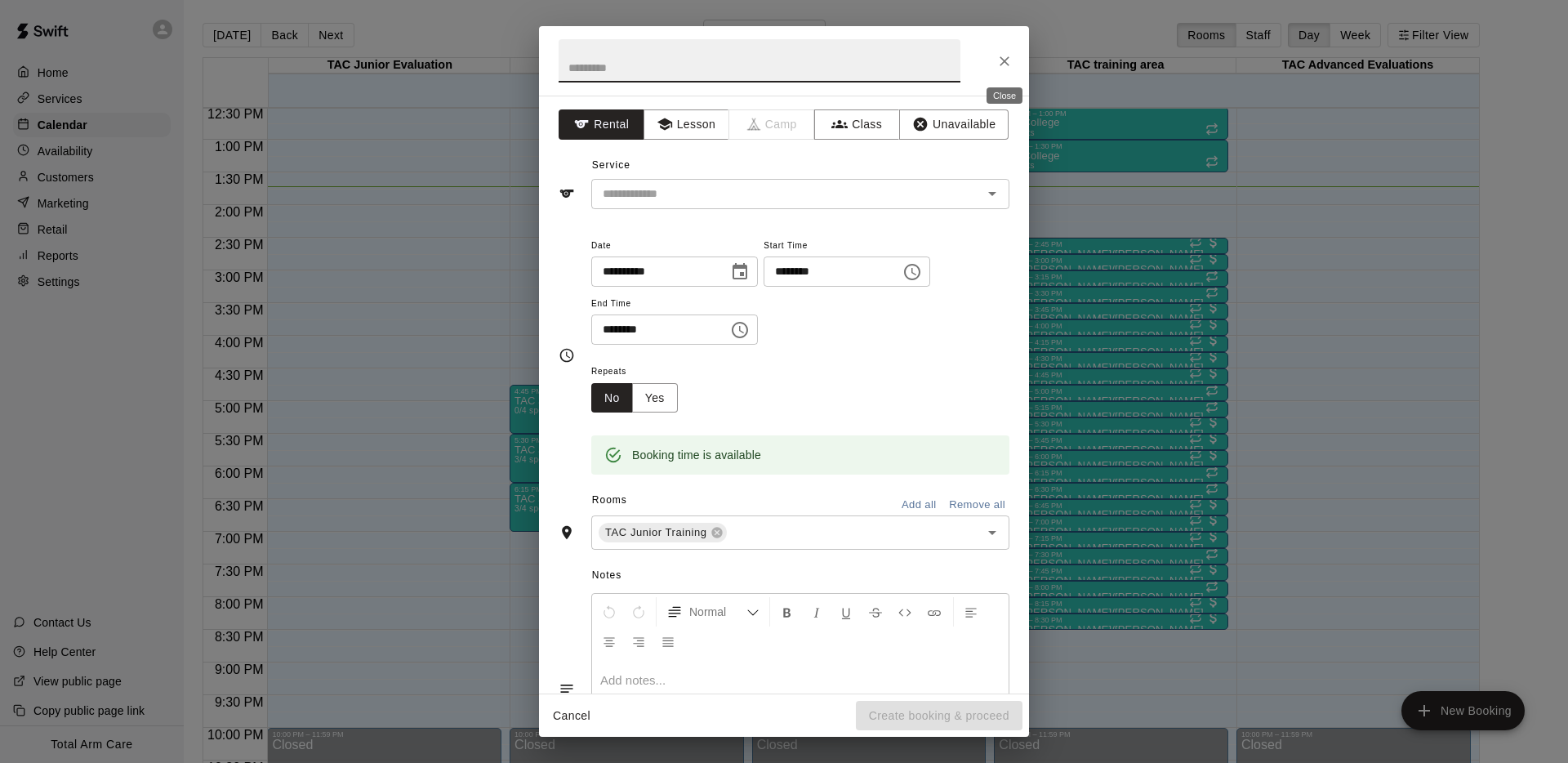
click at [999, 54] on icon "Close" at bounding box center [1005, 62] width 17 height 17
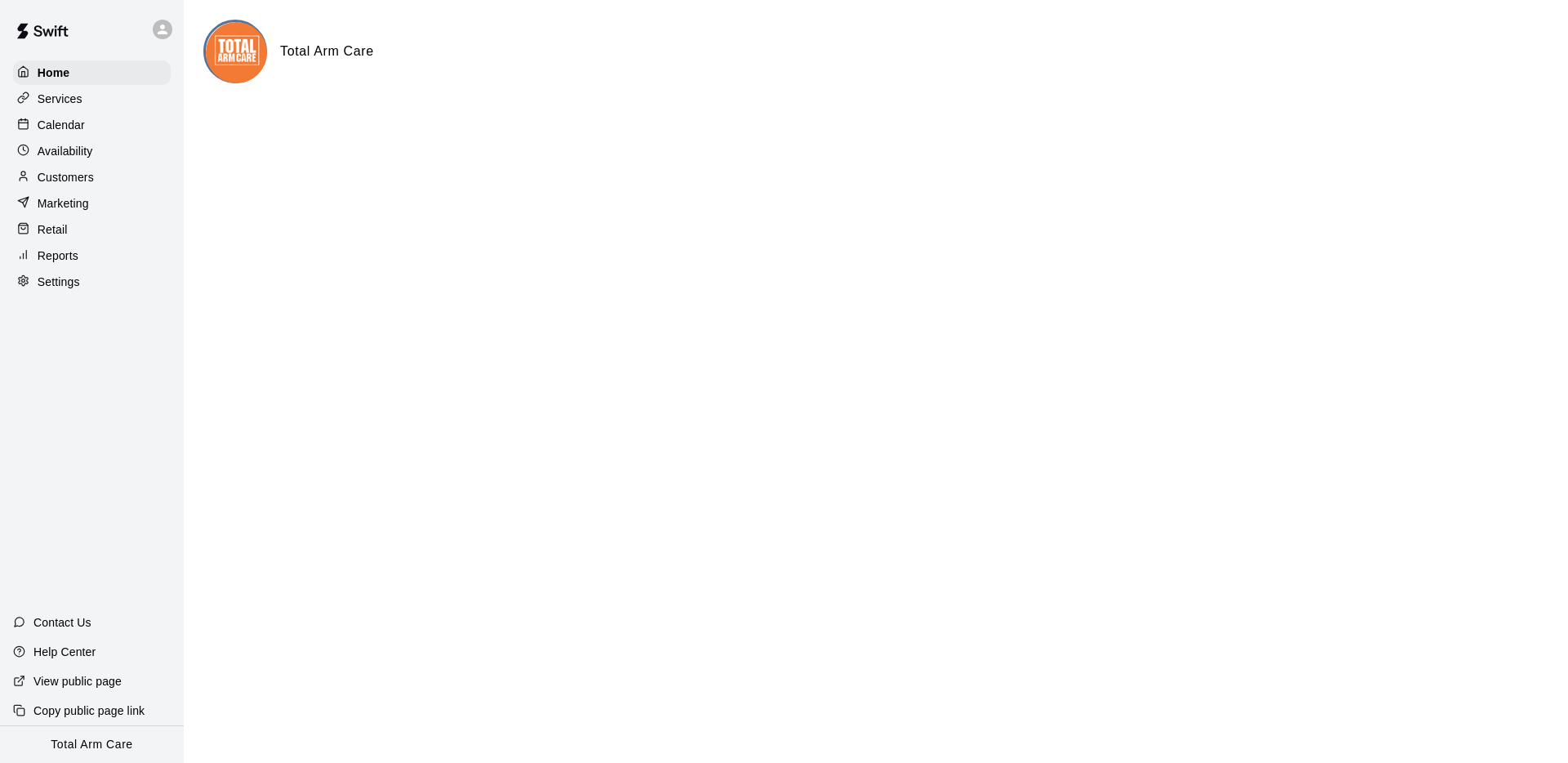
click at [34, 116] on div "Calendar" at bounding box center [92, 125] width 158 height 24
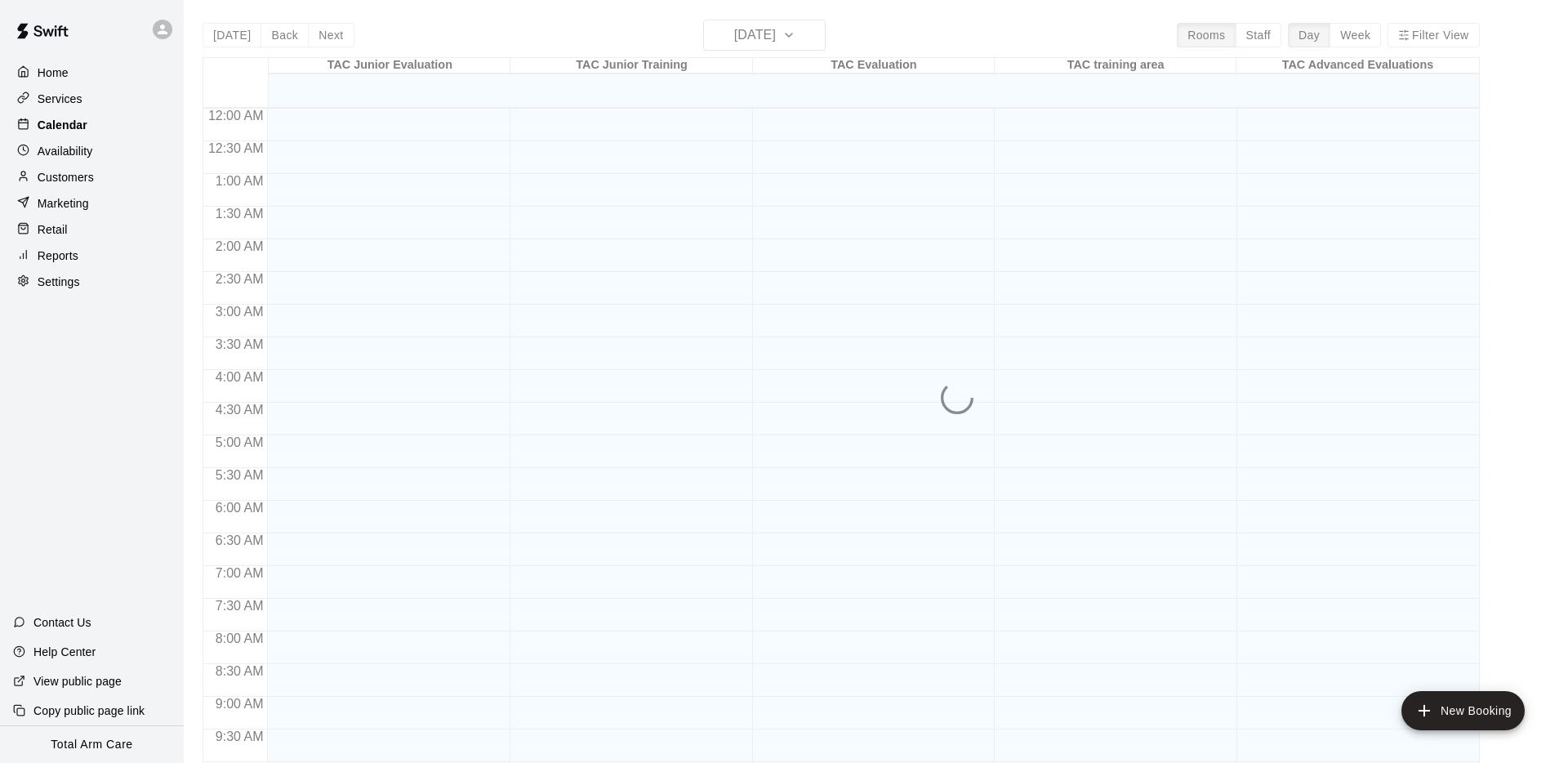
scroll to position [846, 0]
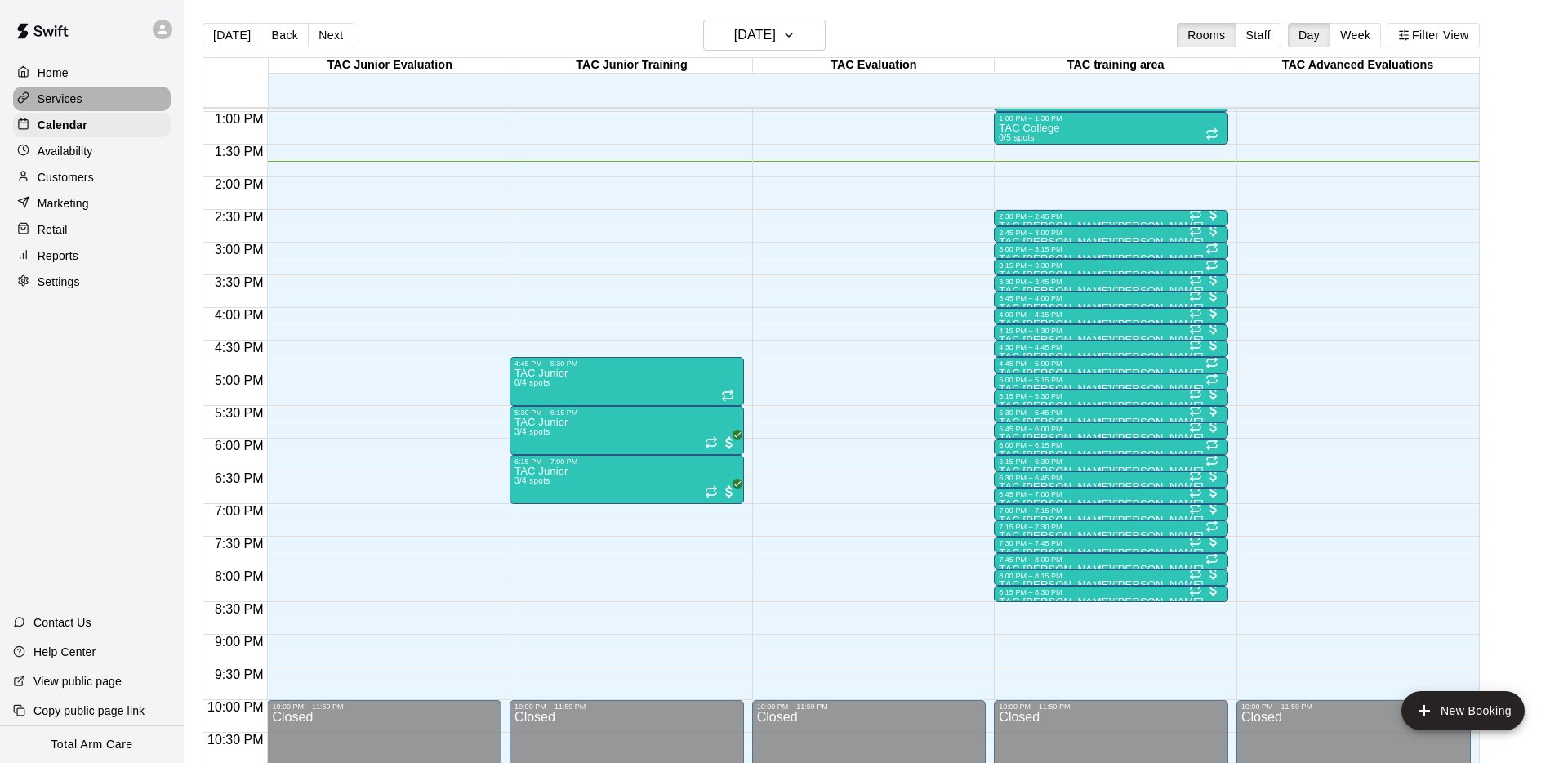
click at [74, 104] on p "Services" at bounding box center [60, 99] width 45 height 17
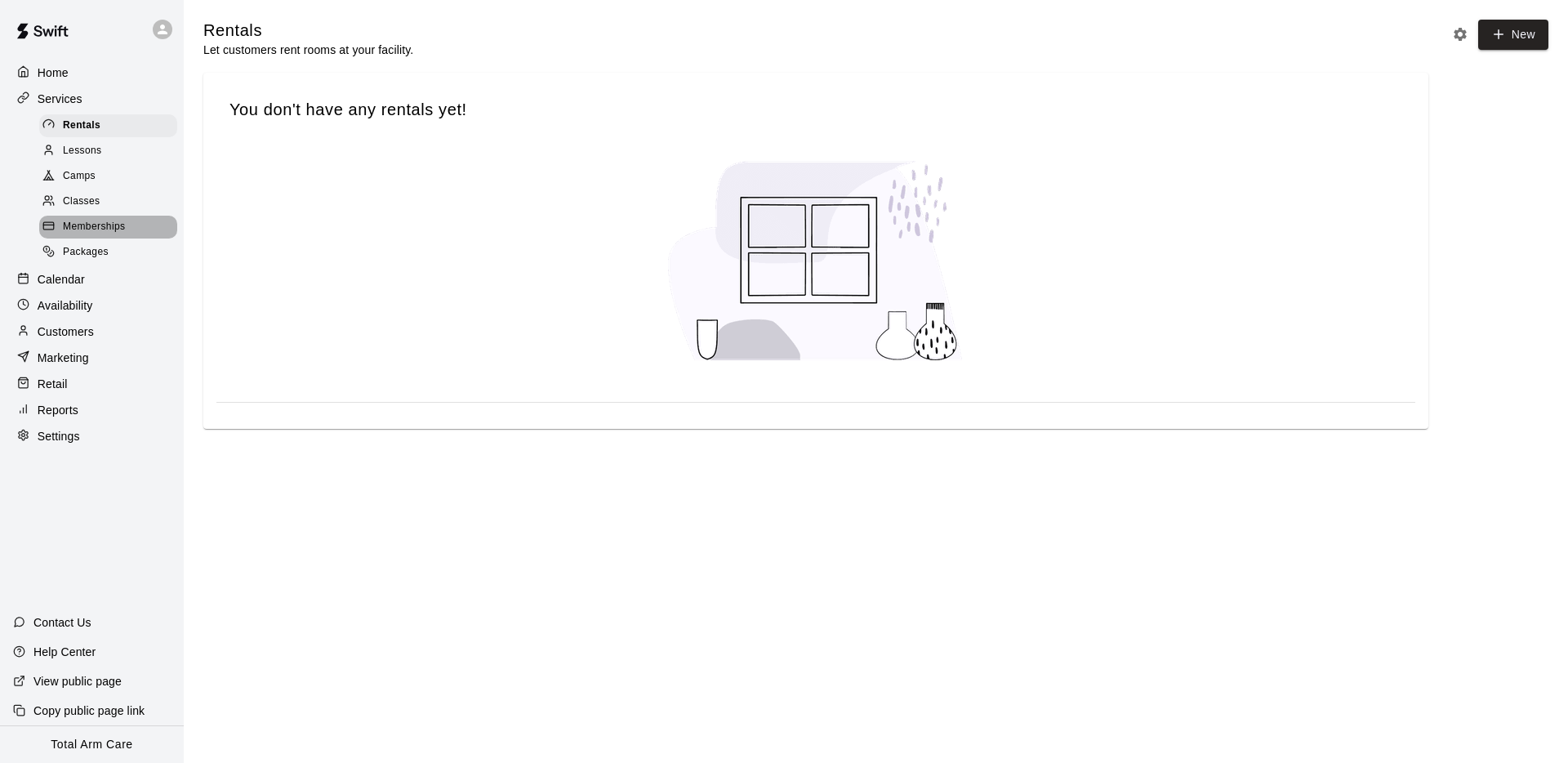
click at [89, 231] on span "Memberships" at bounding box center [94, 227] width 62 height 17
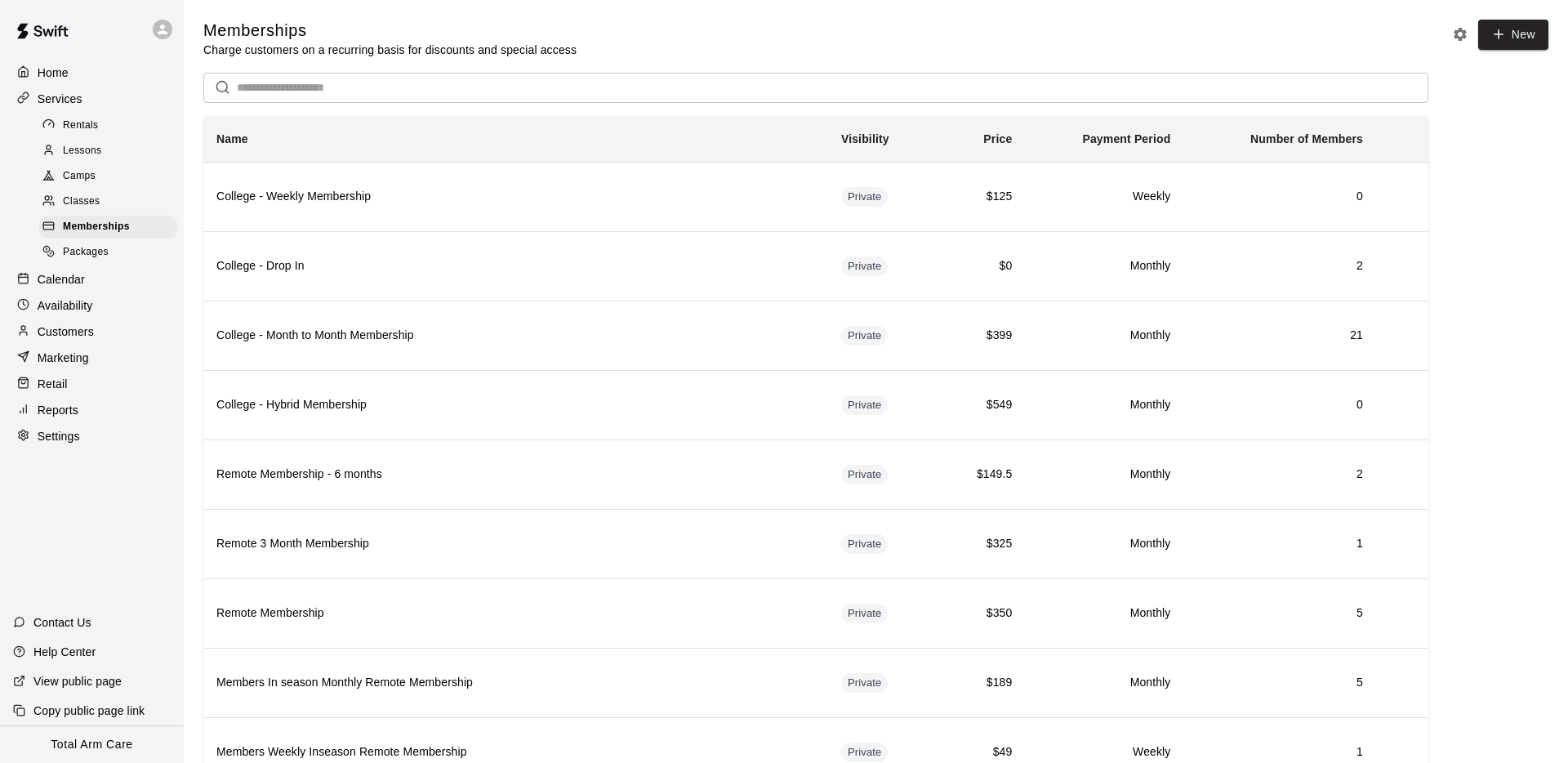
click at [694, 49] on div "Memberships Charge customers on a recurring basis for discounts and special acc…" at bounding box center [875, 38] width 1345 height 38
drag, startPoint x: 694, startPoint y: 49, endPoint x: 671, endPoint y: 50, distance: 23.0
click at [692, 48] on div "Memberships Charge customers on a recurring basis for discounts and special acc…" at bounding box center [875, 38] width 1345 height 38
click at [499, 43] on p "Charge customers on a recurring basis for discounts and special access" at bounding box center [389, 50] width 374 height 17
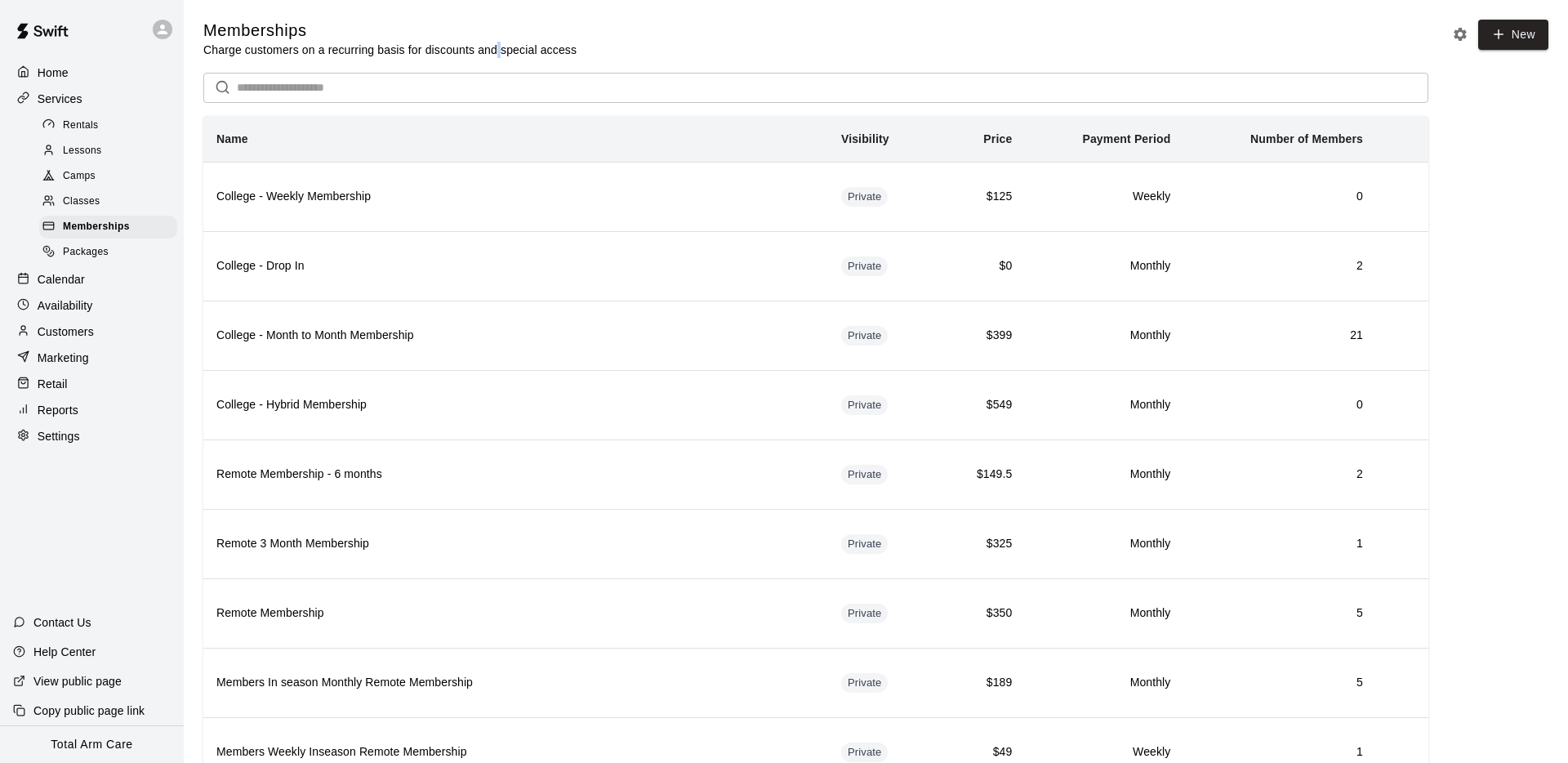
click at [499, 43] on p "Charge customers on a recurring basis for discounts and special access" at bounding box center [389, 50] width 374 height 17
click at [675, 36] on div "Memberships Charge customers on a recurring basis for discounts and special acc…" at bounding box center [875, 38] width 1345 height 38
click at [70, 98] on p "Services" at bounding box center [60, 99] width 45 height 17
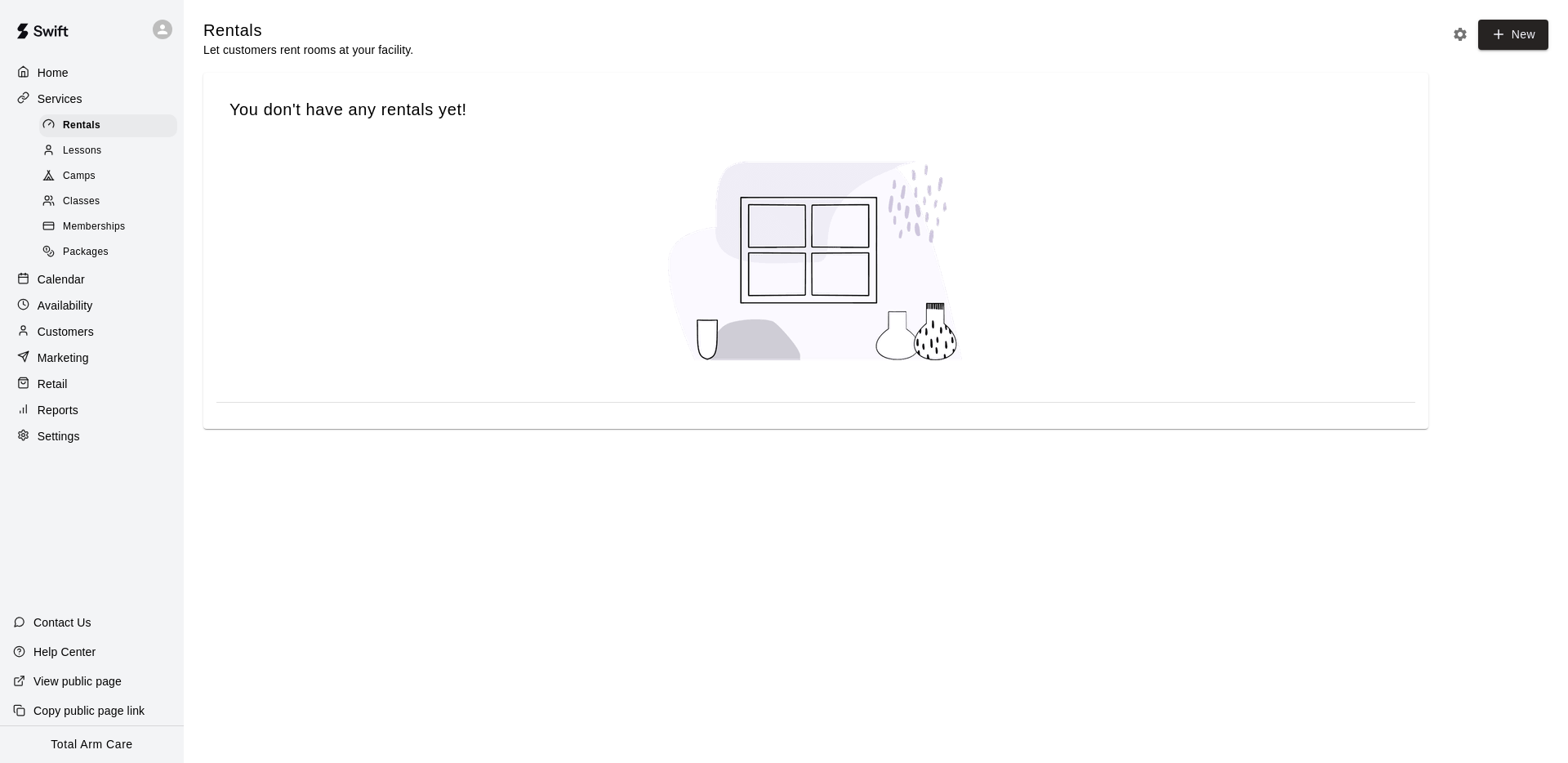
click at [104, 196] on div "Classes" at bounding box center [108, 201] width 138 height 23
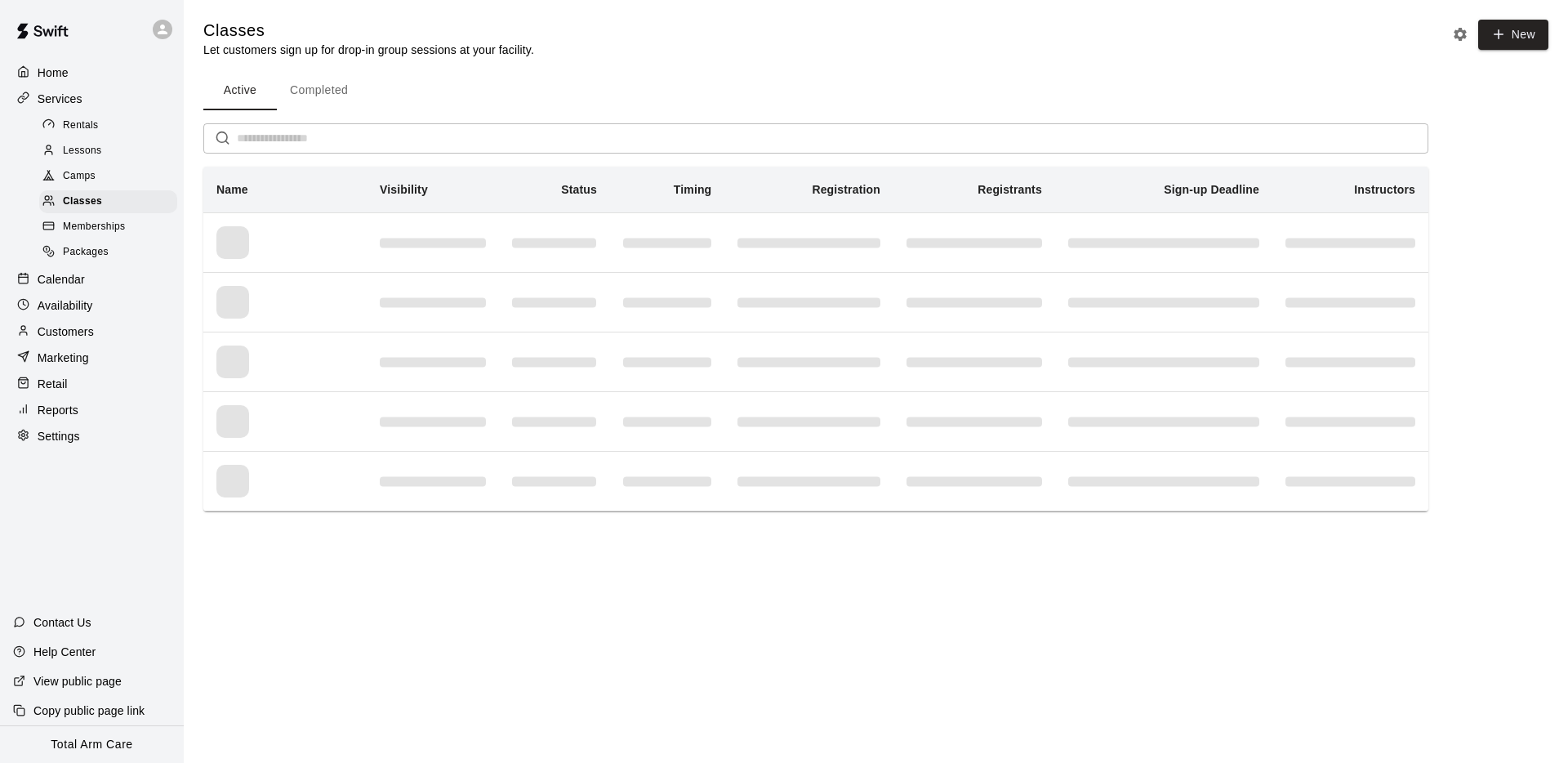
click at [102, 174] on div "Camps" at bounding box center [108, 175] width 138 height 23
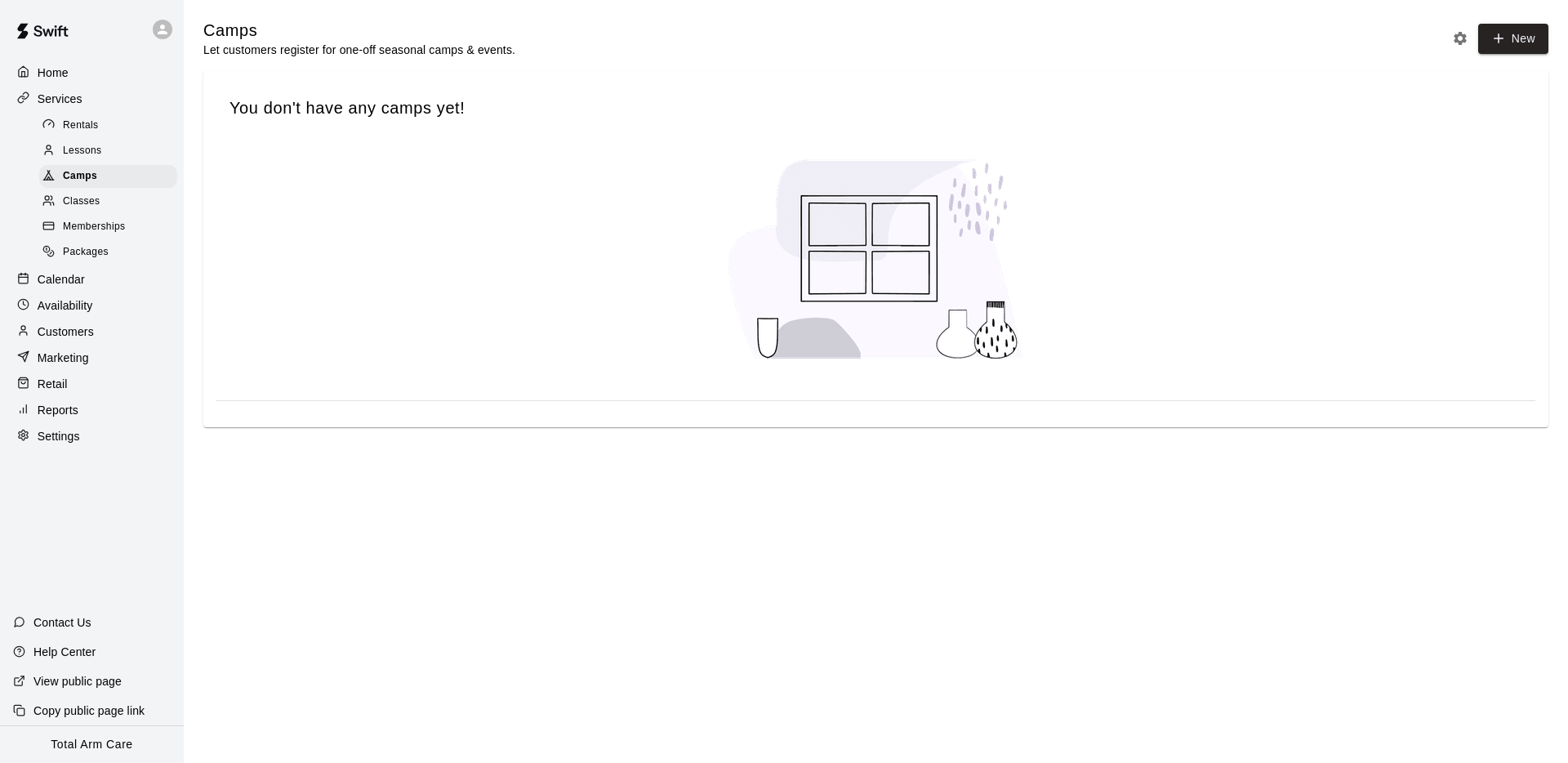
click at [55, 204] on div at bounding box center [53, 202] width 20 height 16
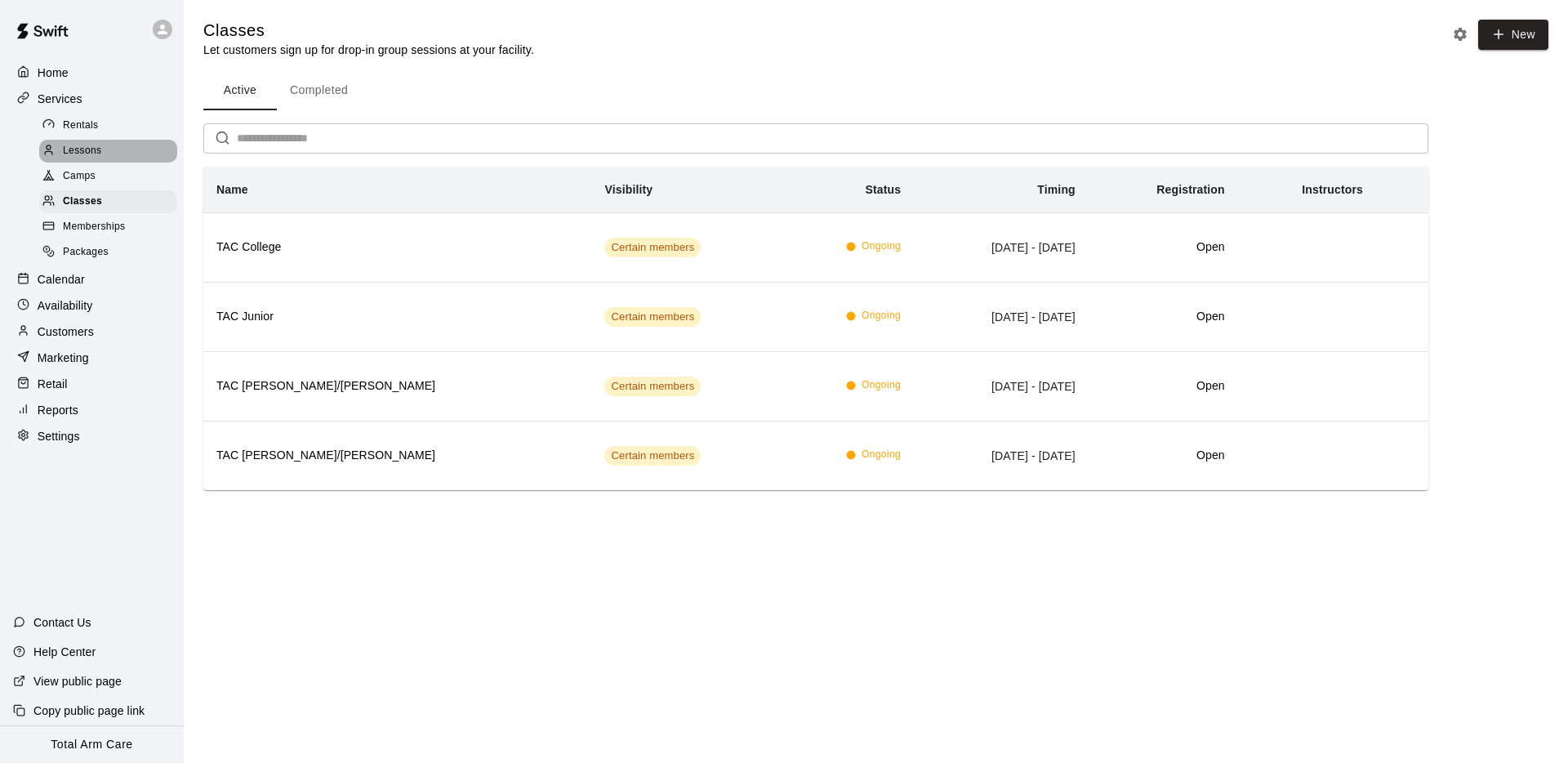
click at [101, 150] on div "Lessons" at bounding box center [108, 150] width 138 height 23
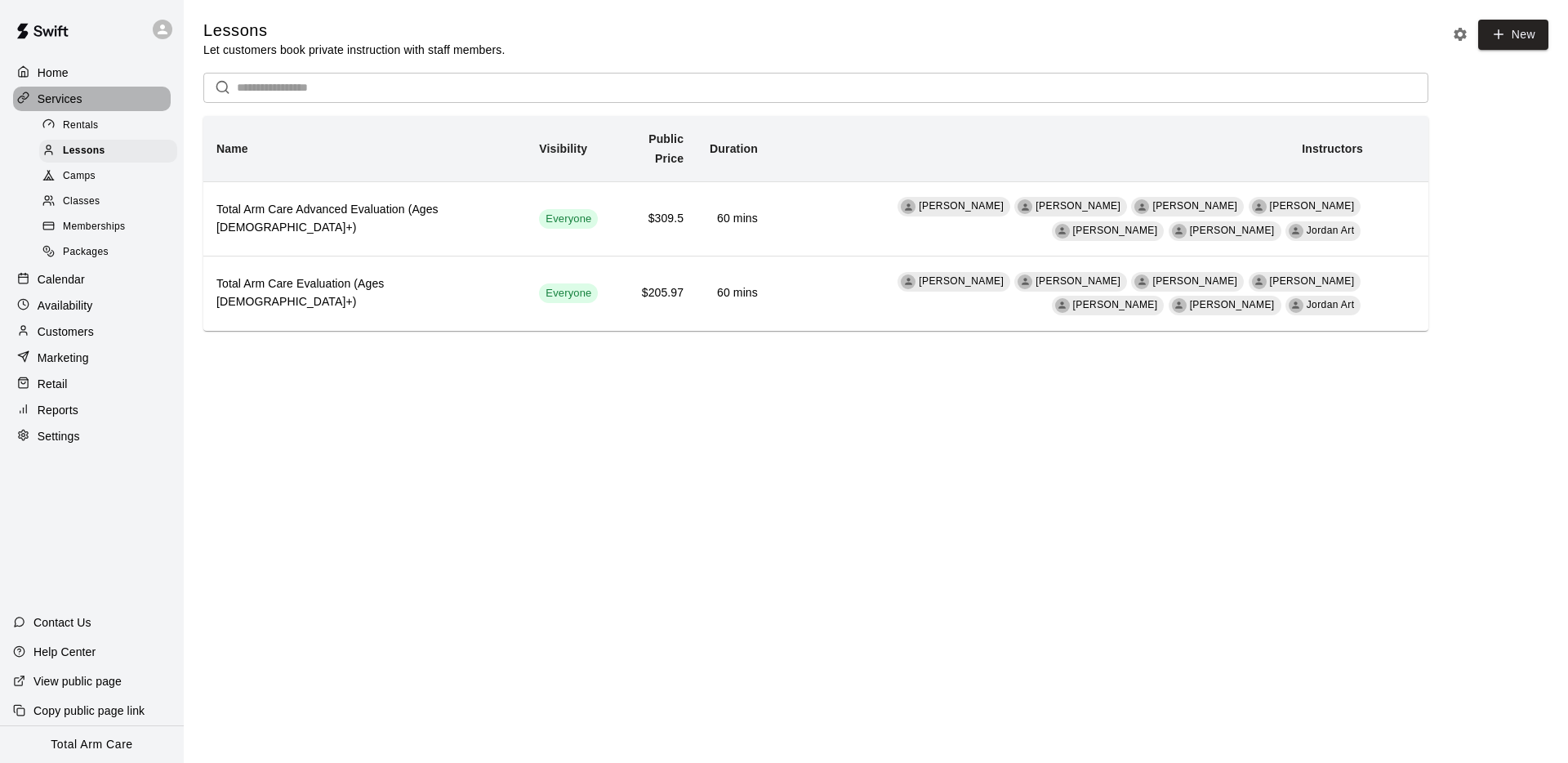
click at [67, 96] on p "Services" at bounding box center [60, 99] width 45 height 17
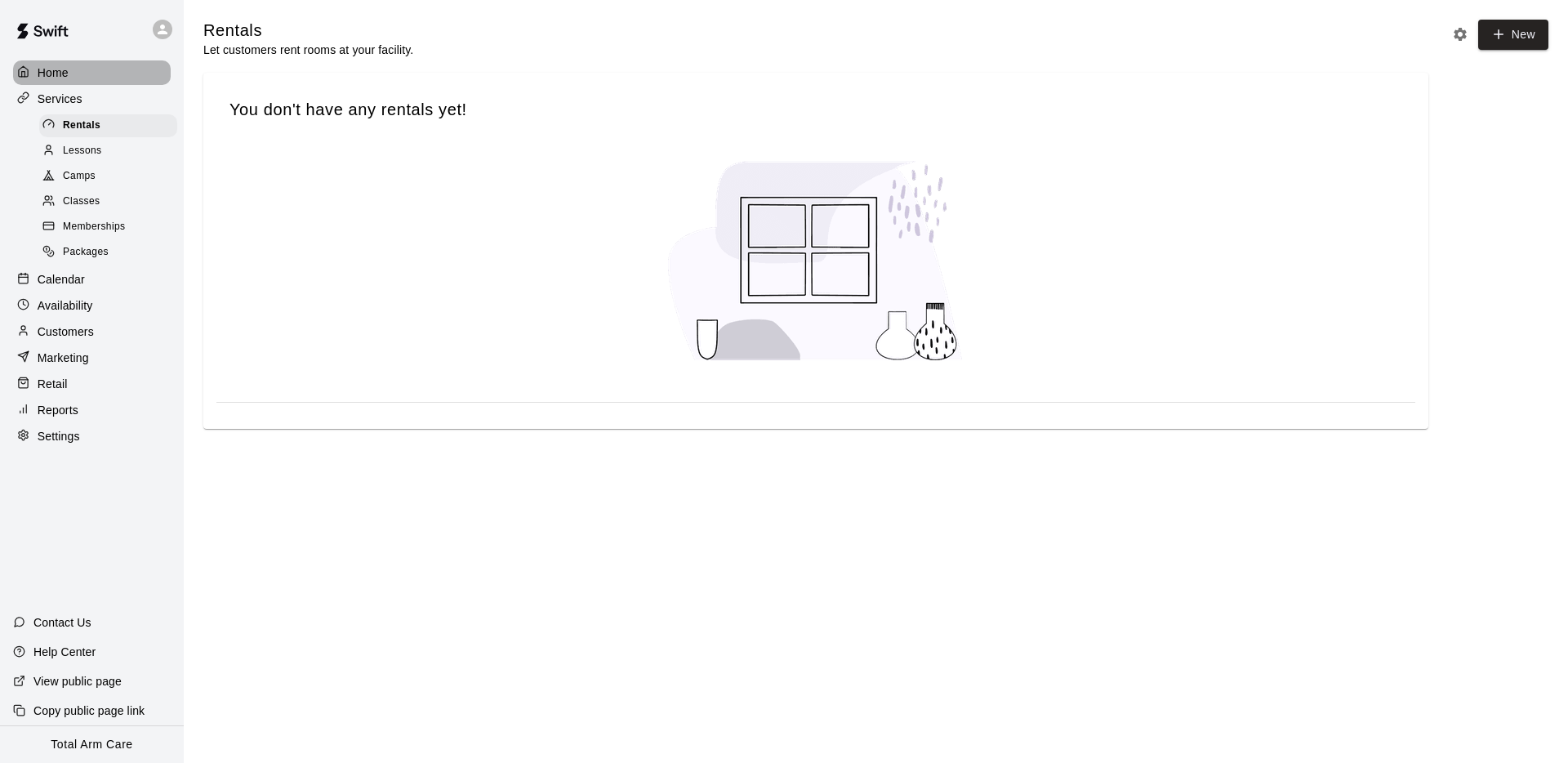
click at [59, 72] on p "Home" at bounding box center [53, 73] width 31 height 17
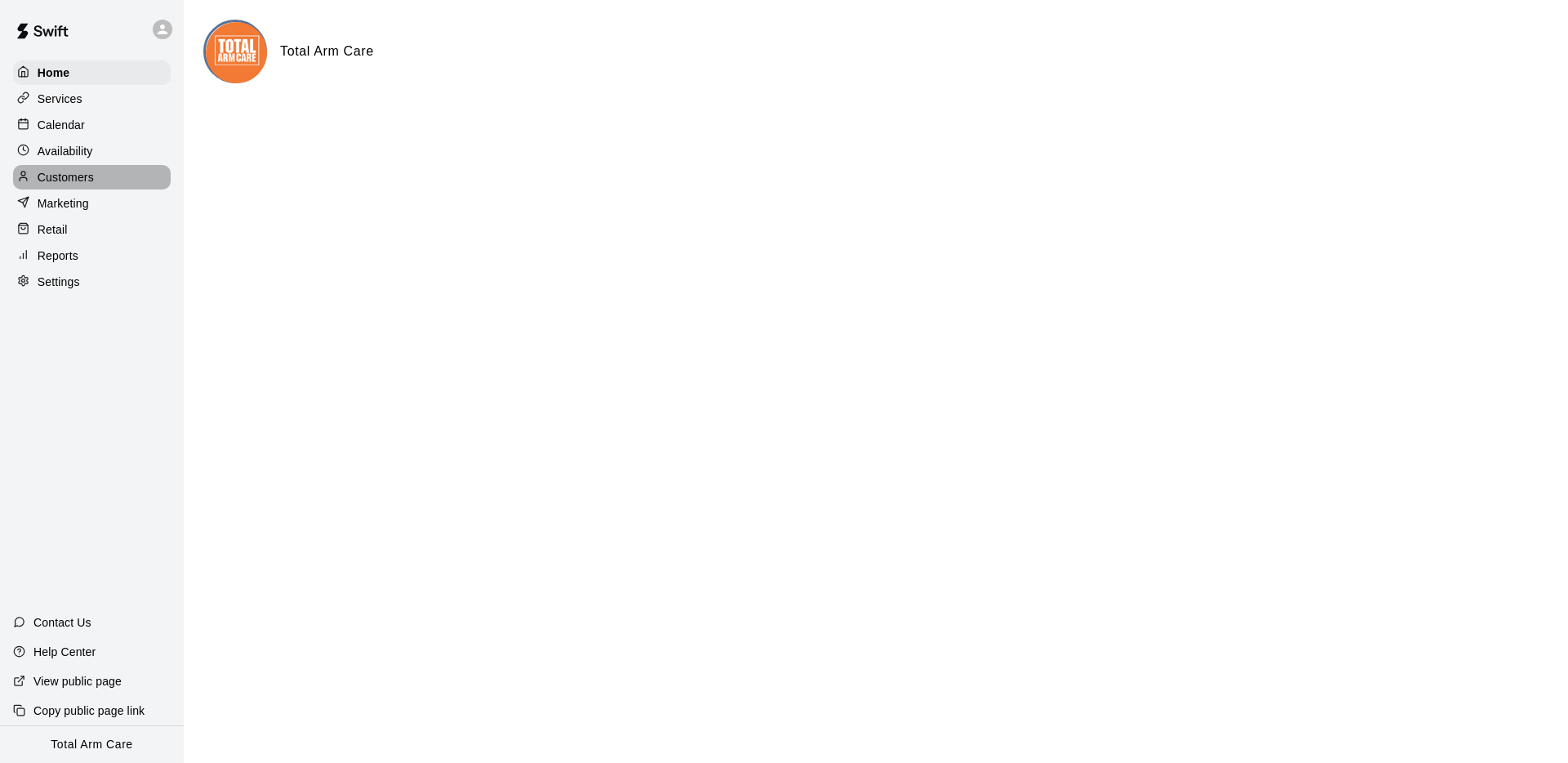
click at [57, 169] on p "Customers" at bounding box center [65, 177] width 56 height 17
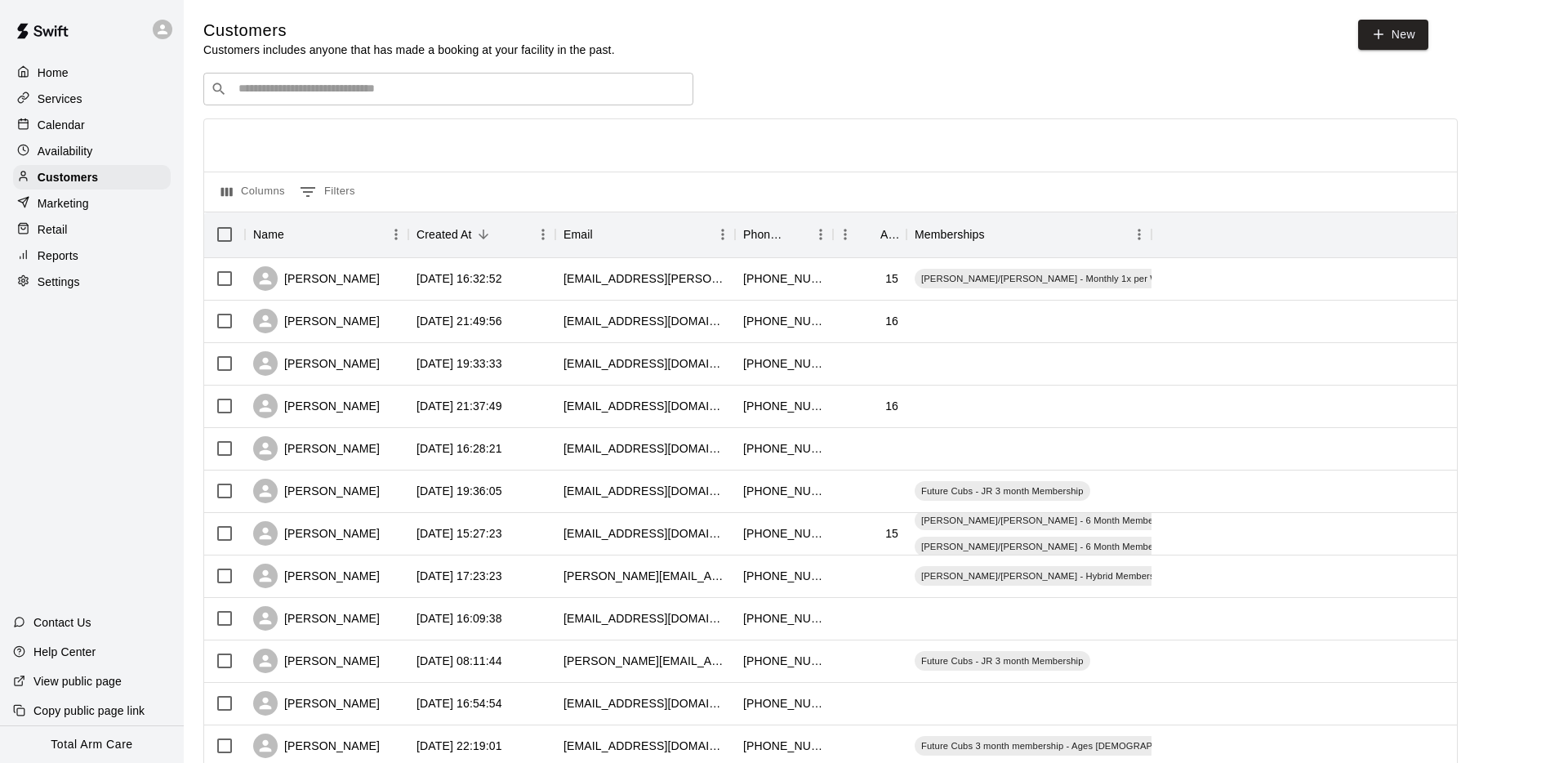
click at [303, 96] on input "Search customers by name or email" at bounding box center [459, 89] width 452 height 17
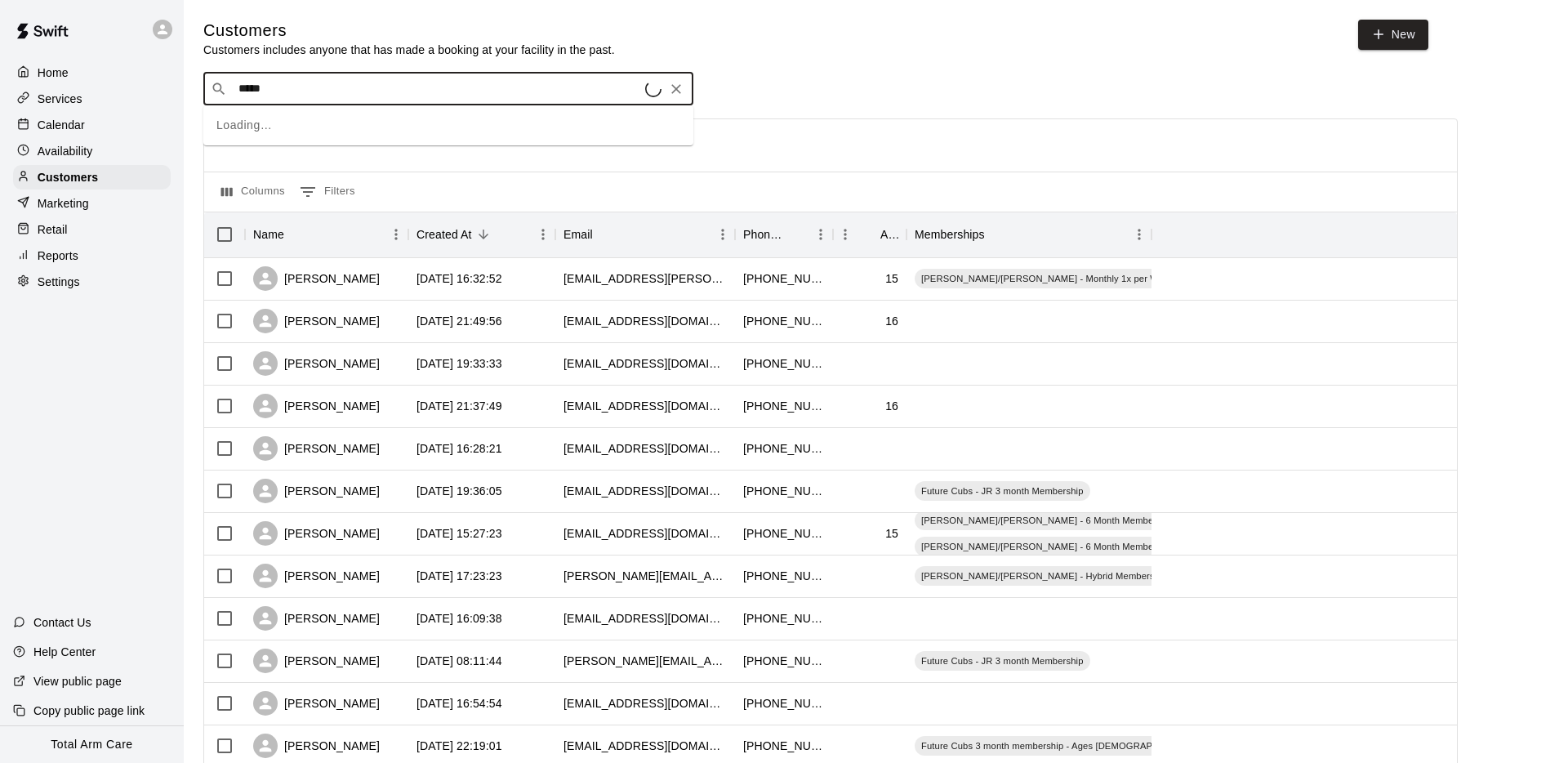
type input "******"
click at [262, 129] on p "Charles Conforti" at bounding box center [298, 123] width 99 height 18
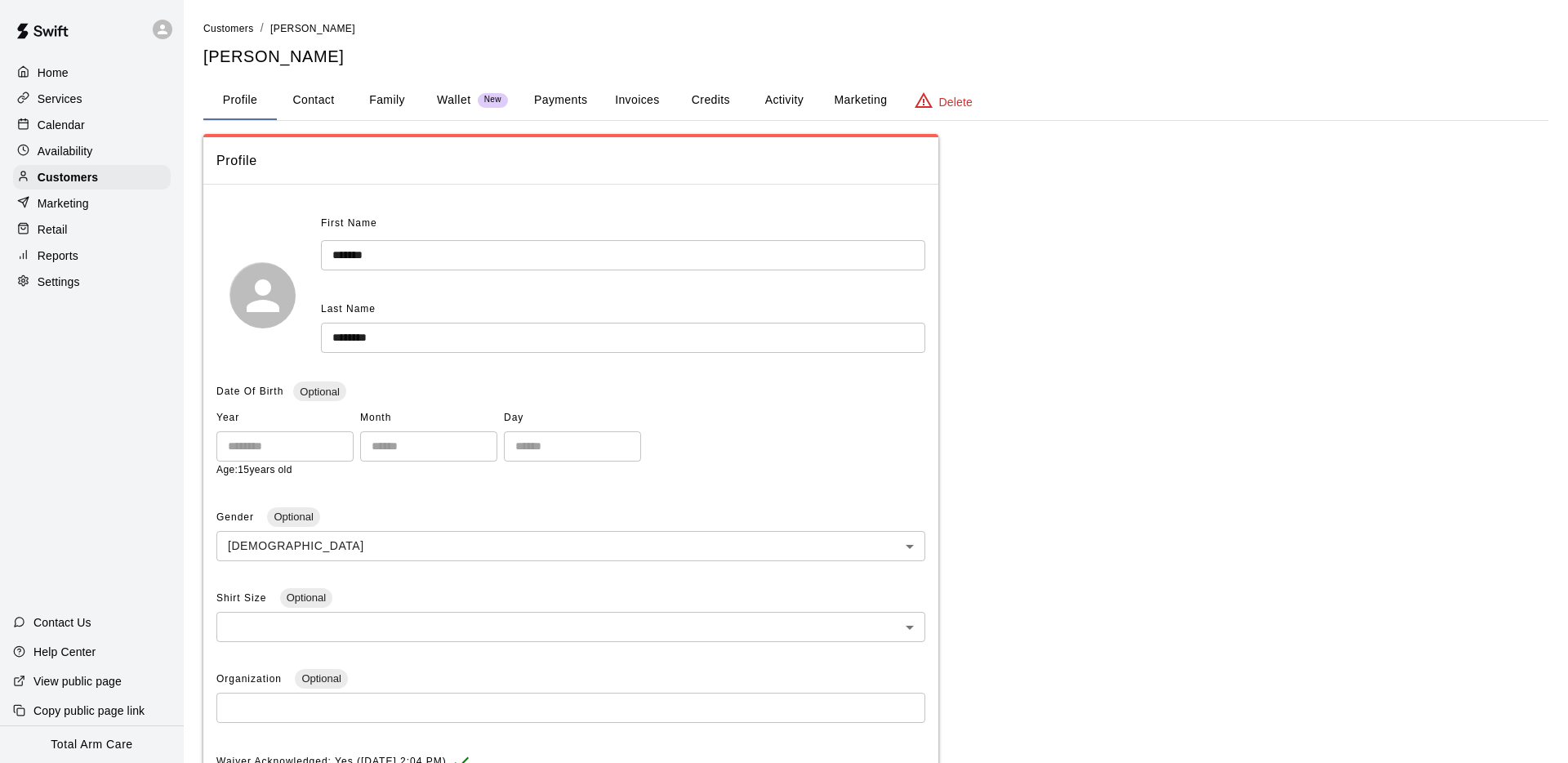
click at [801, 101] on button "Activity" at bounding box center [784, 100] width 74 height 39
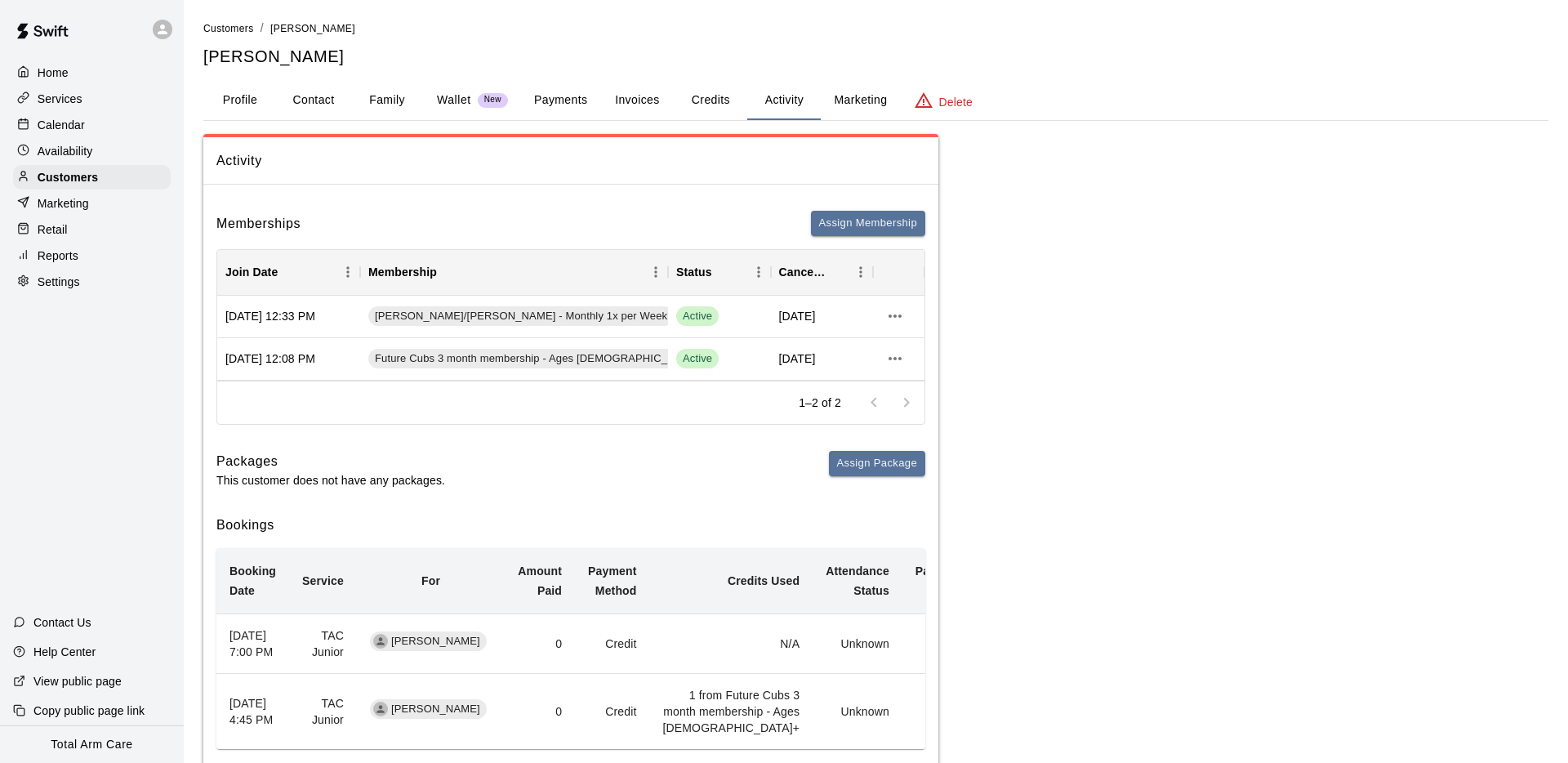
click at [565, 222] on div "Memberships Assign Membership" at bounding box center [571, 223] width 709 height 25
click at [894, 355] on icon "more actions" at bounding box center [894, 358] width 19 height 19
click at [760, 394] on div at bounding box center [784, 381] width 1568 height 763
click at [291, 363] on div "Aug 05, 2025 12:08 PM" at bounding box center [288, 359] width 143 height 43
click at [443, 368] on body "Home Services Calendar Availability Customers Marketing Retail Reports Settings…" at bounding box center [784, 421] width 1568 height 843
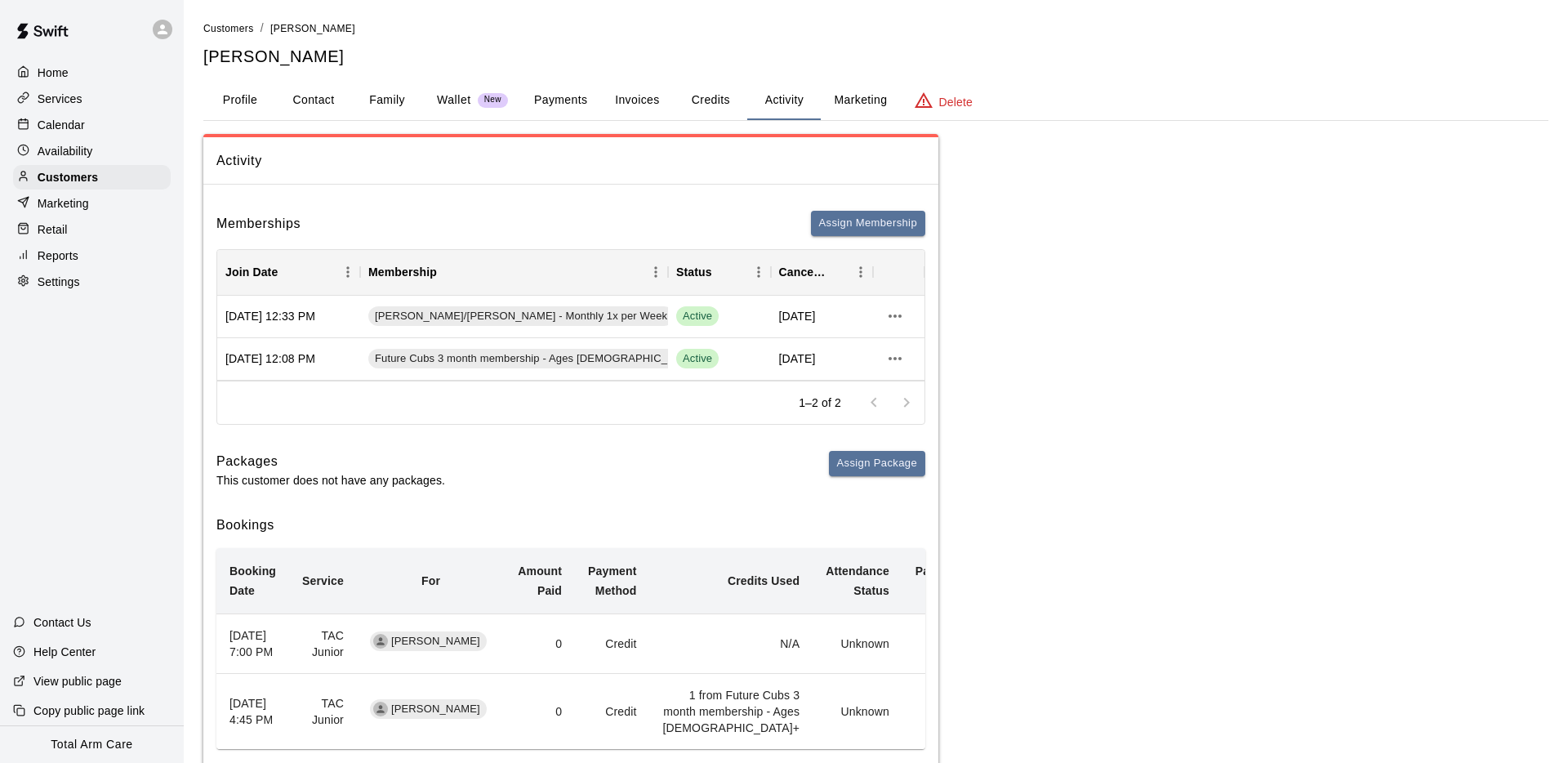
drag, startPoint x: 528, startPoint y: 477, endPoint x: 512, endPoint y: 469, distance: 17.9
click at [519, 471] on div "Packages This customer does not have any packages. Assign Package" at bounding box center [571, 469] width 709 height 38
click at [70, 177] on p "Customers" at bounding box center [68, 177] width 60 height 17
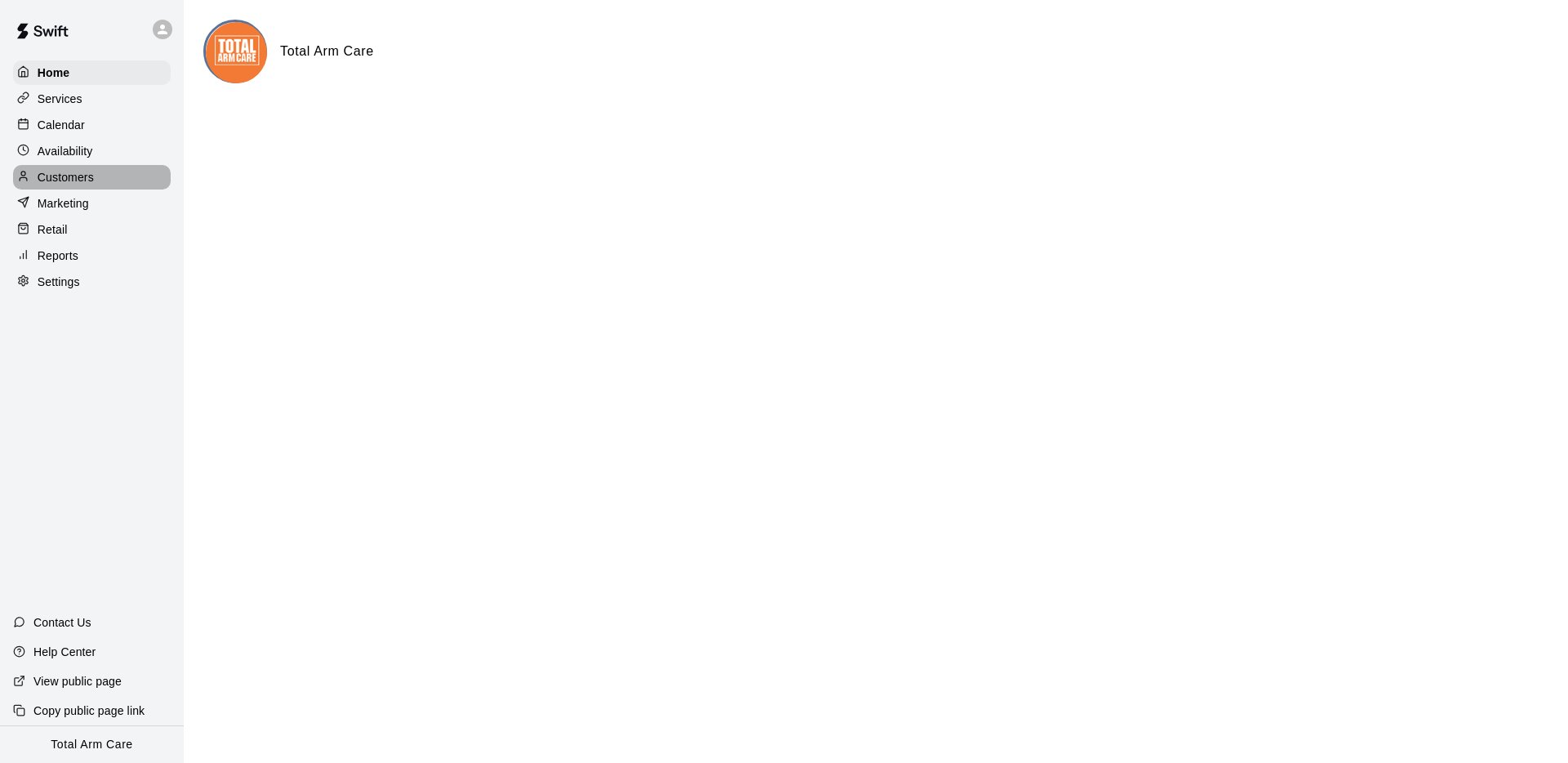
click at [56, 175] on p "Customers" at bounding box center [65, 177] width 56 height 17
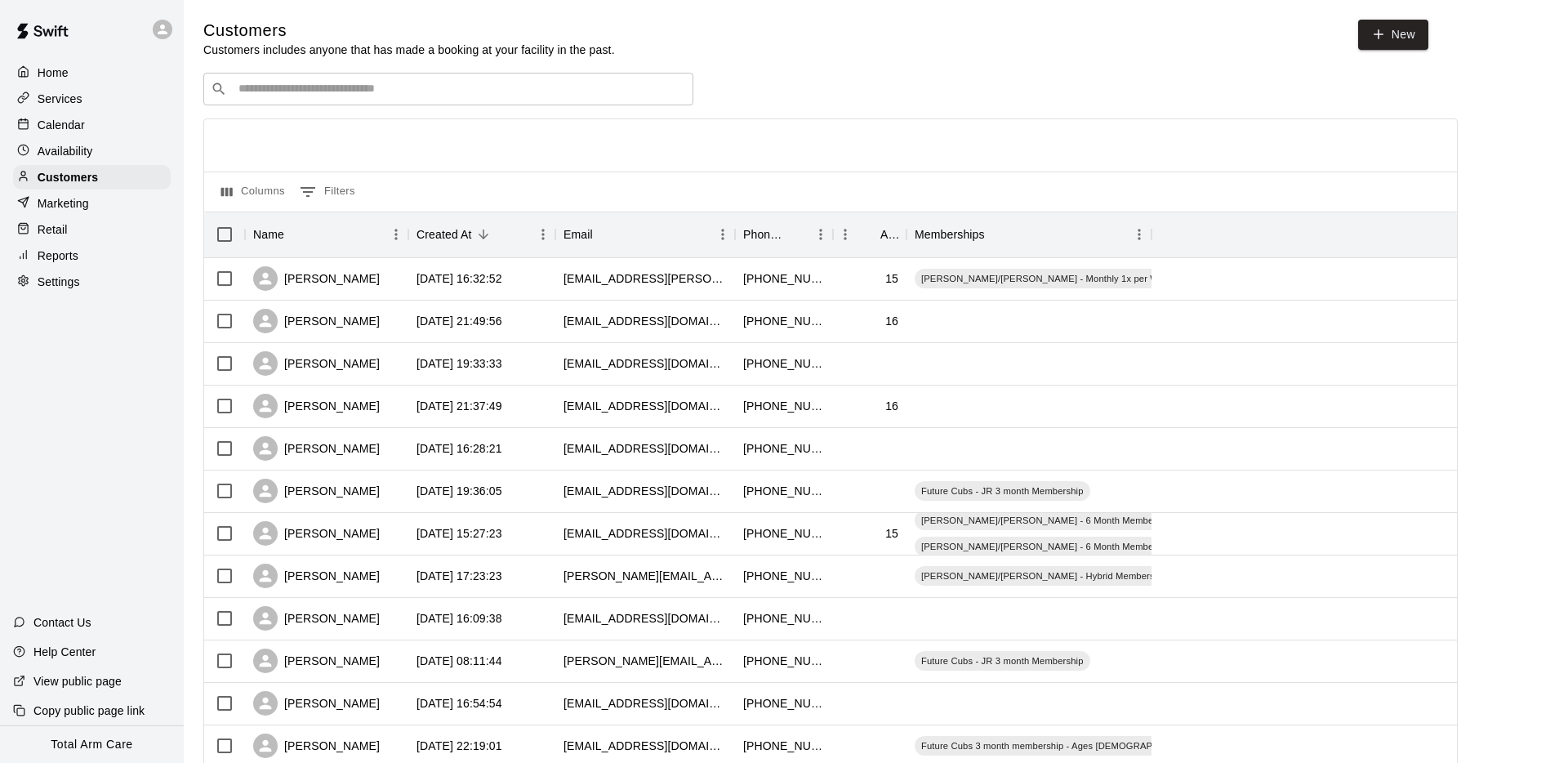
click at [274, 79] on div "​ ​" at bounding box center [448, 89] width 490 height 33
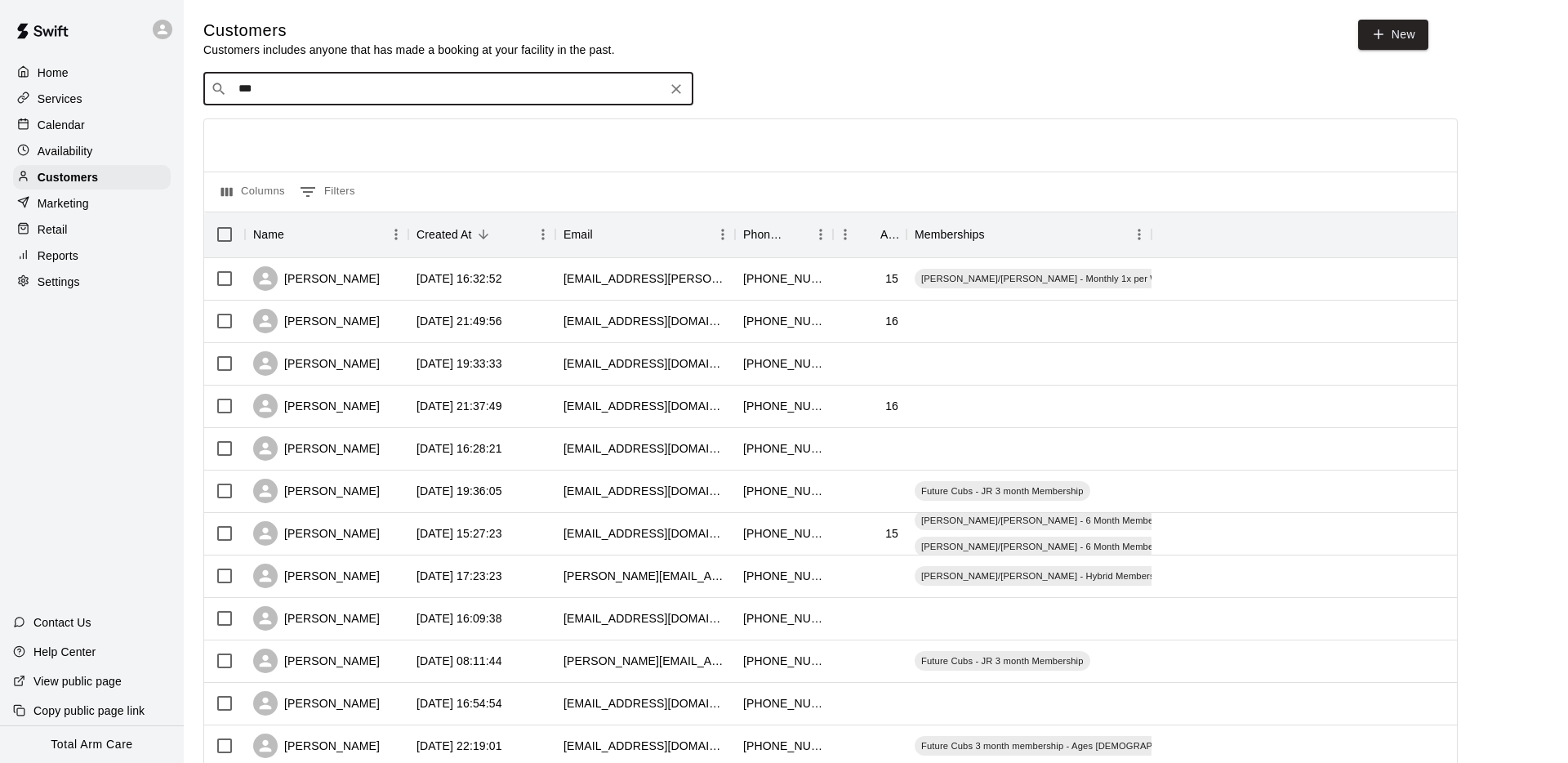
type input "****"
click at [319, 138] on span "[EMAIL_ADDRESS][DOMAIN_NAME]" at bounding box center [337, 140] width 176 height 12
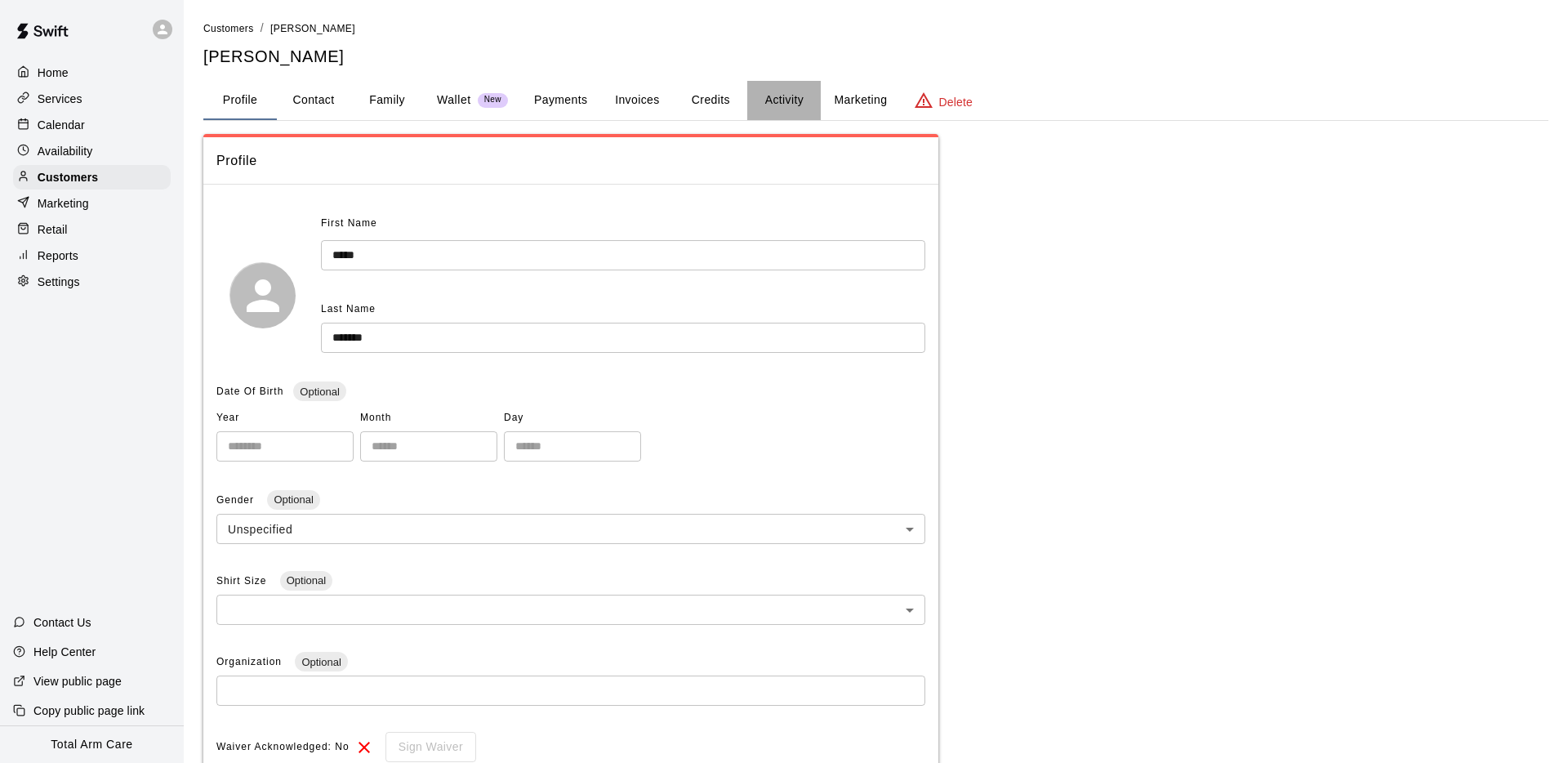
click at [810, 93] on button "Activity" at bounding box center [784, 100] width 74 height 39
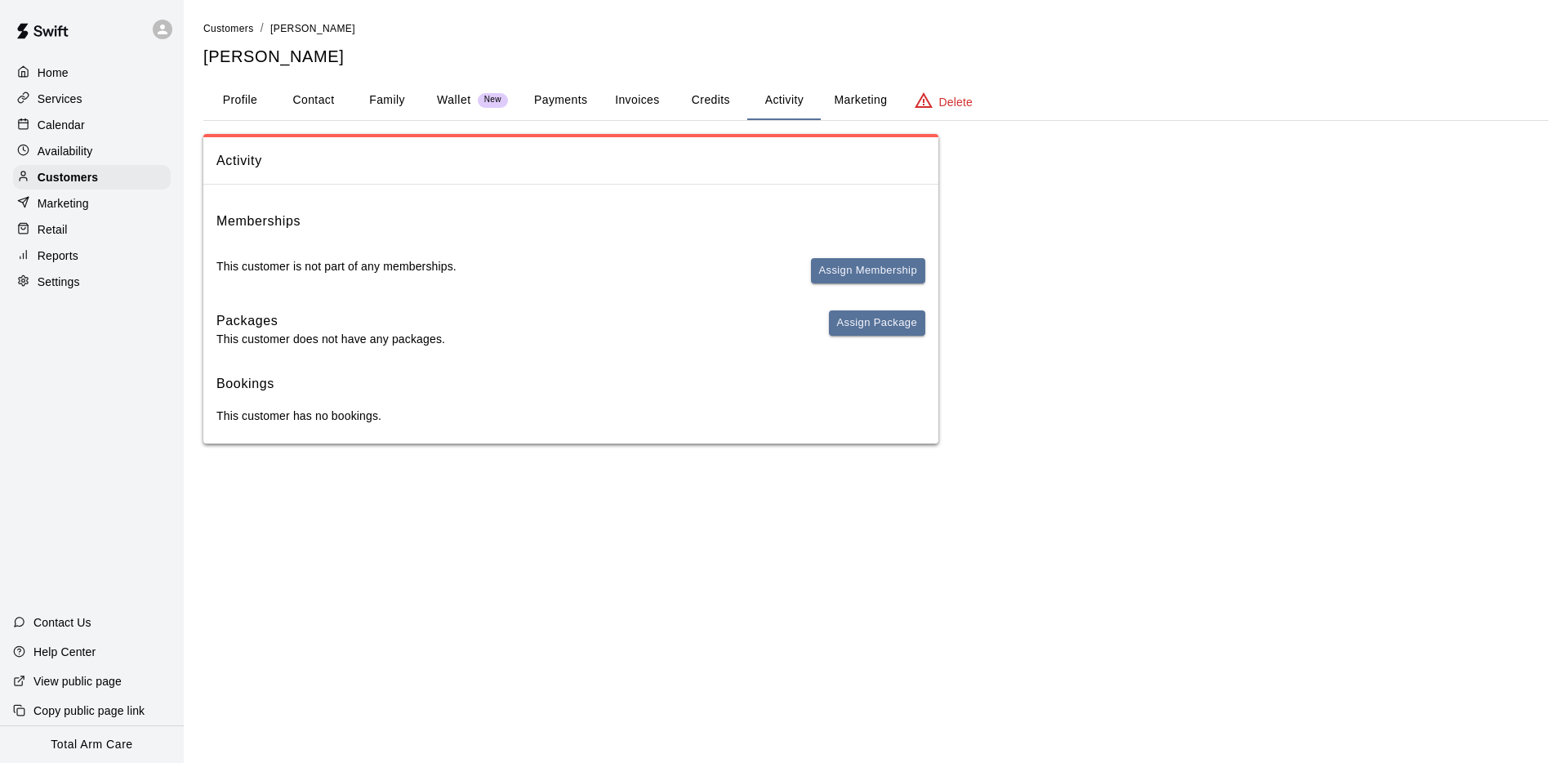
click at [323, 92] on button "Contact" at bounding box center [313, 100] width 74 height 39
select select "**"
